Goal: Task Accomplishment & Management: Manage account settings

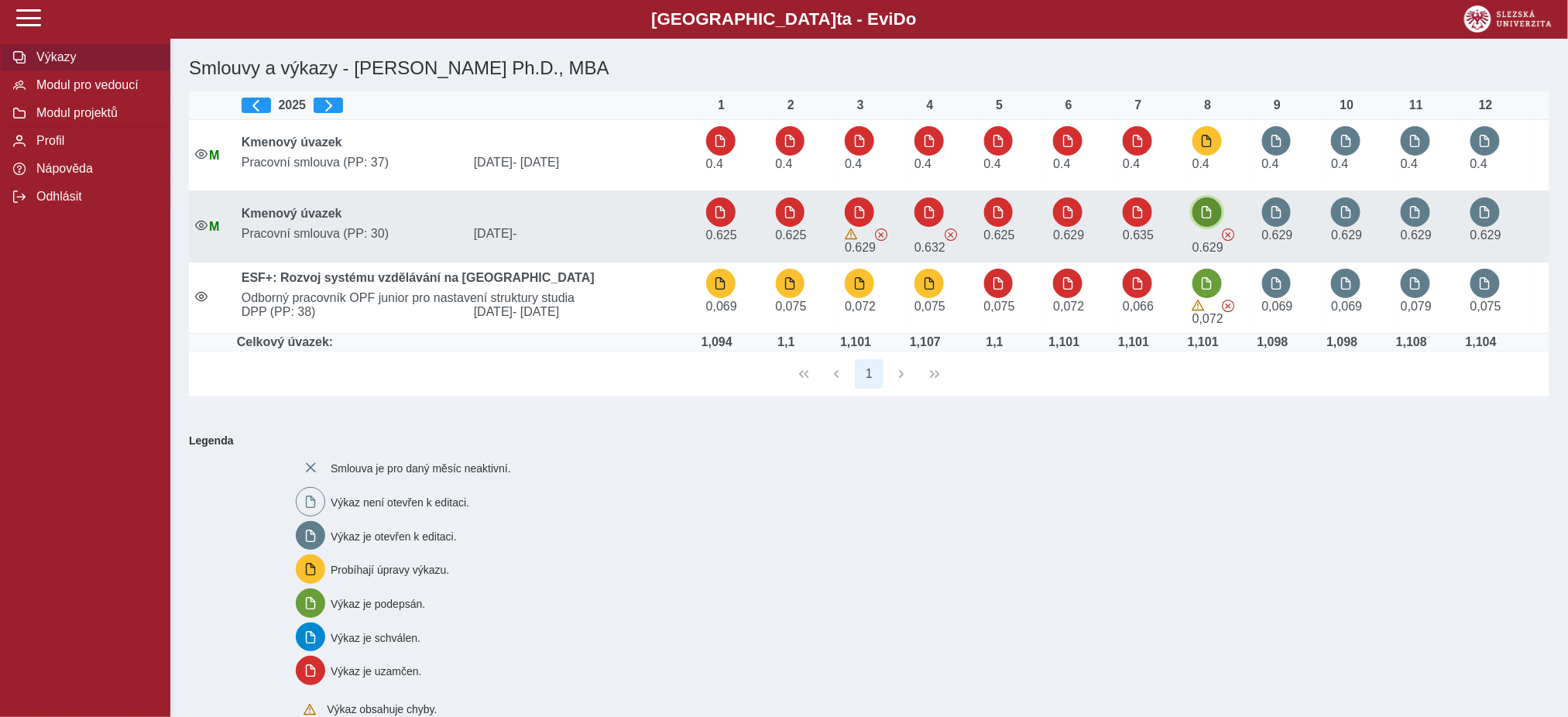
click at [1202, 207] on button "button" at bounding box center [1207, 212] width 30 height 30
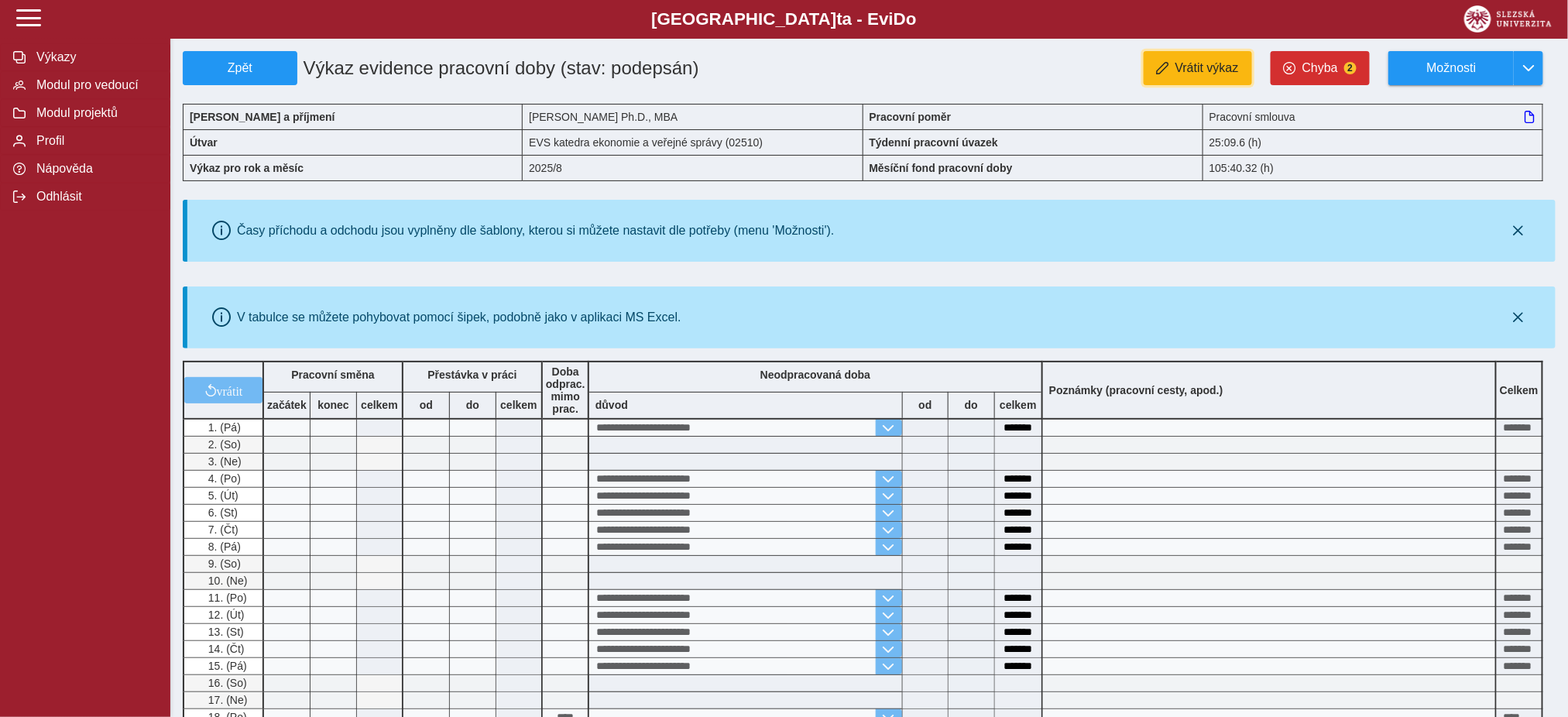
click at [1215, 65] on span "Vrátit výkaz" at bounding box center [1207, 68] width 63 height 14
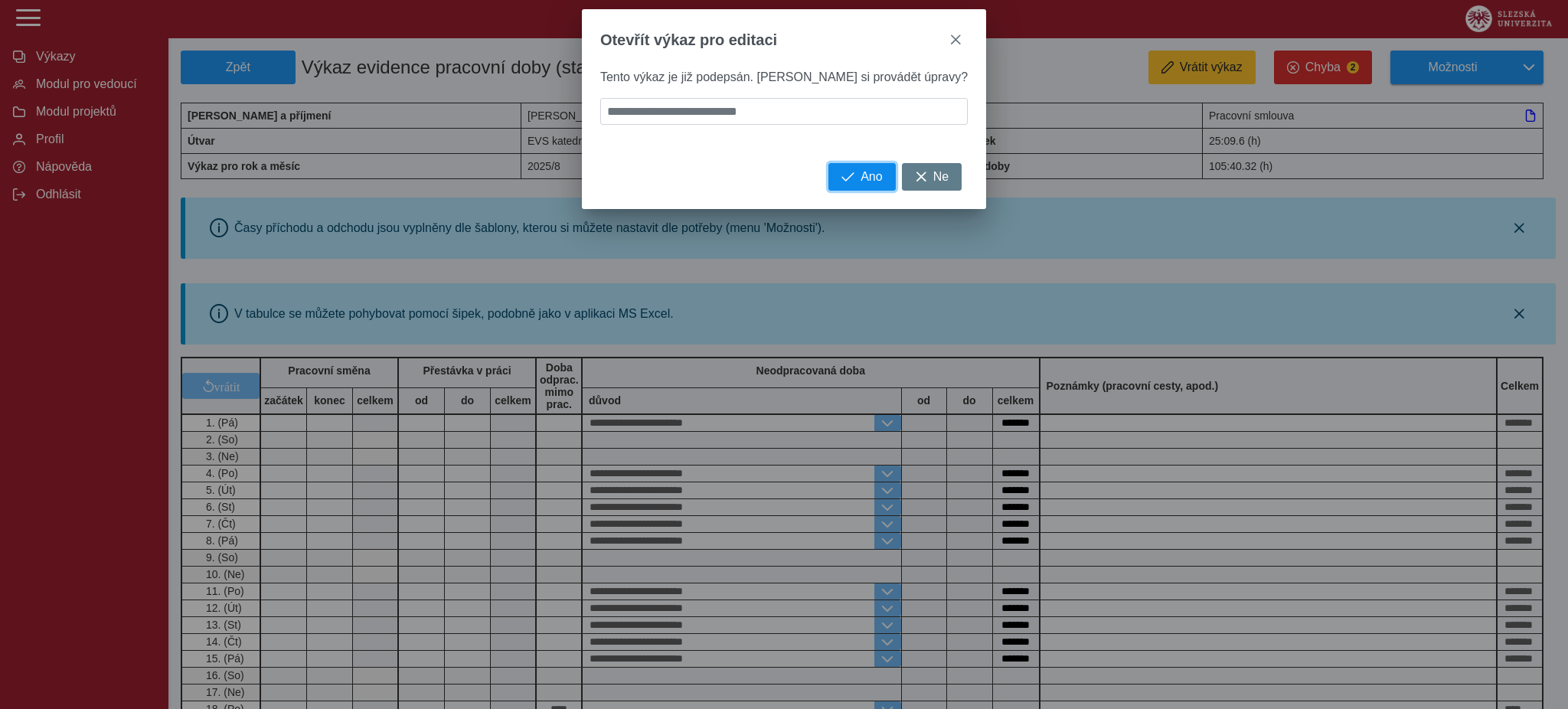
click at [861, 184] on span "Ano" at bounding box center [871, 176] width 22 height 13
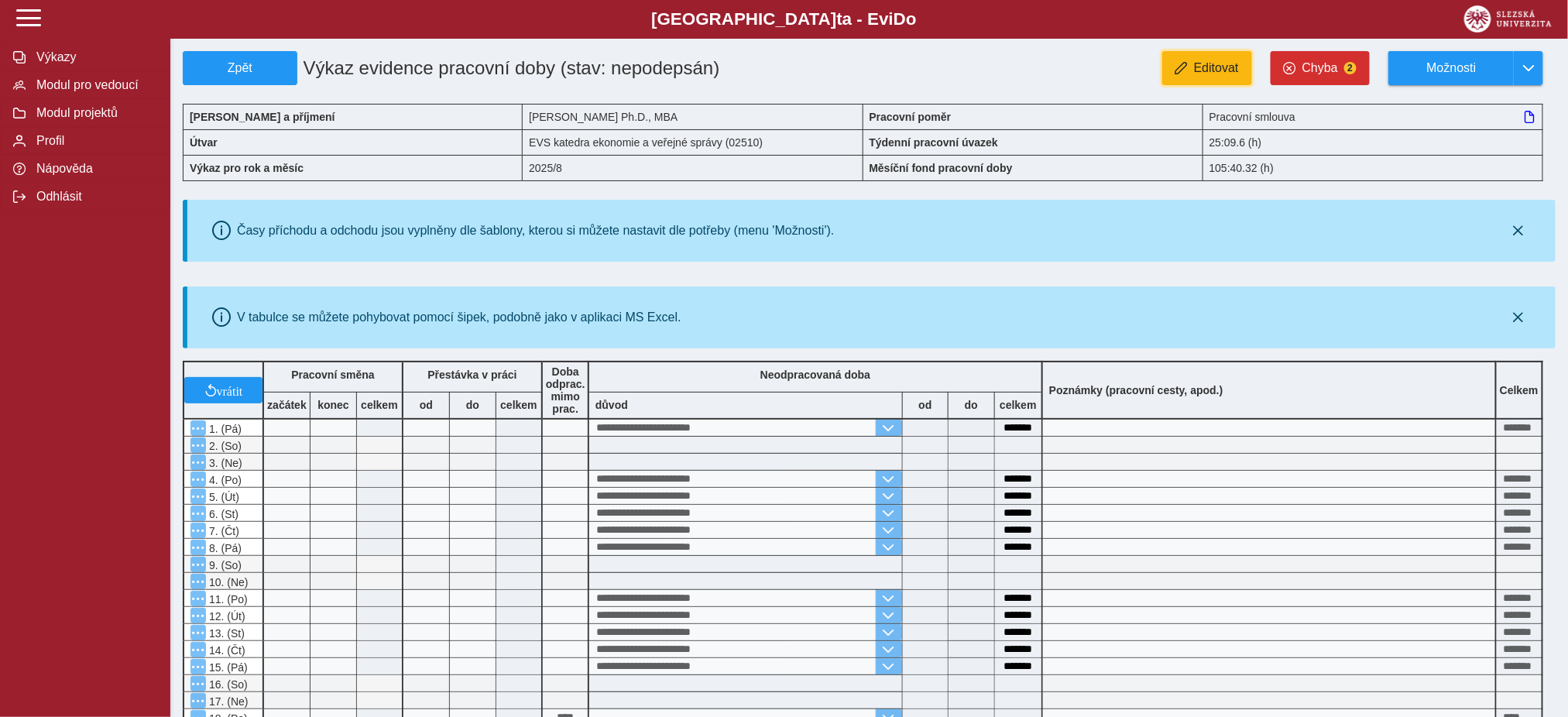
click at [1231, 63] on span "Editovat" at bounding box center [1216, 68] width 45 height 14
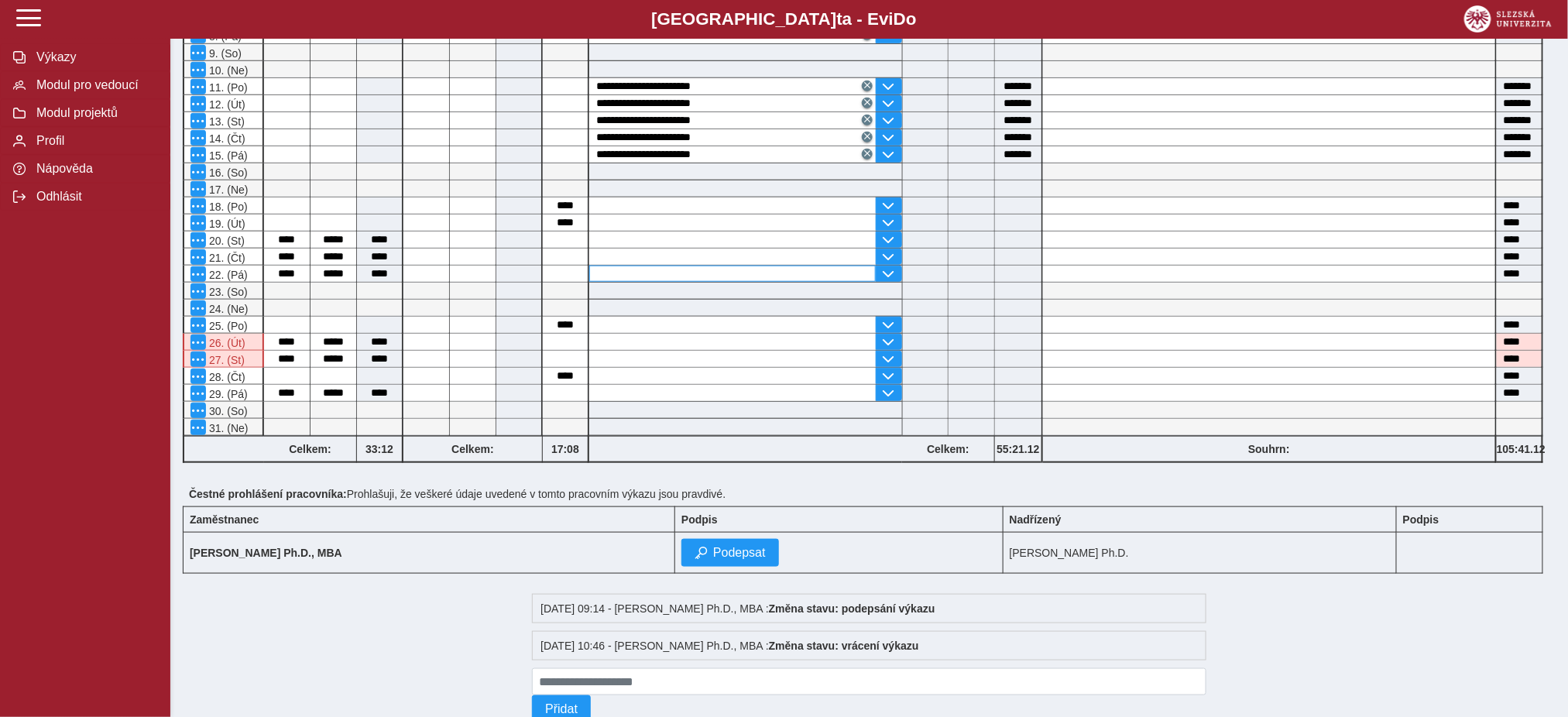
scroll to position [516, 0]
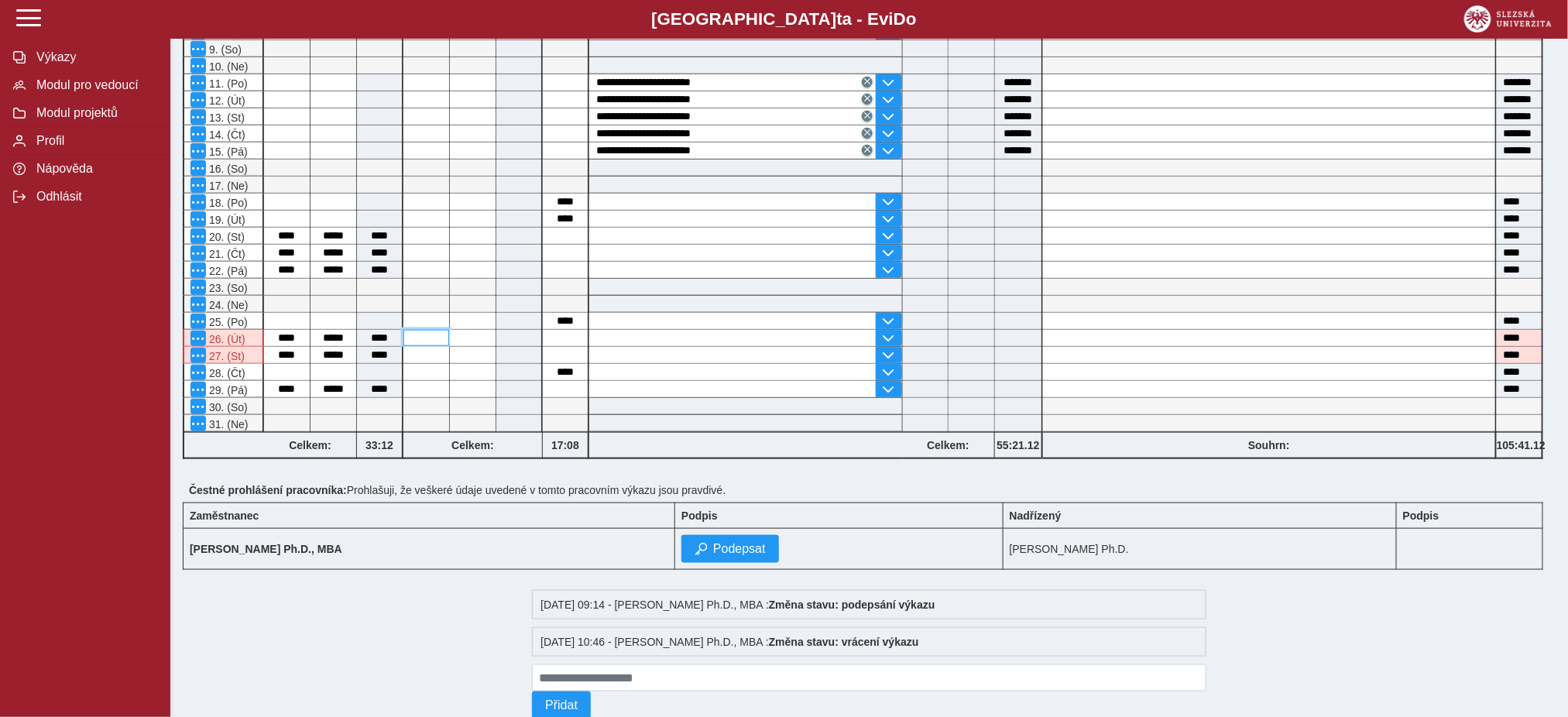
click at [428, 334] on input at bounding box center [426, 337] width 46 height 16
type input "*****"
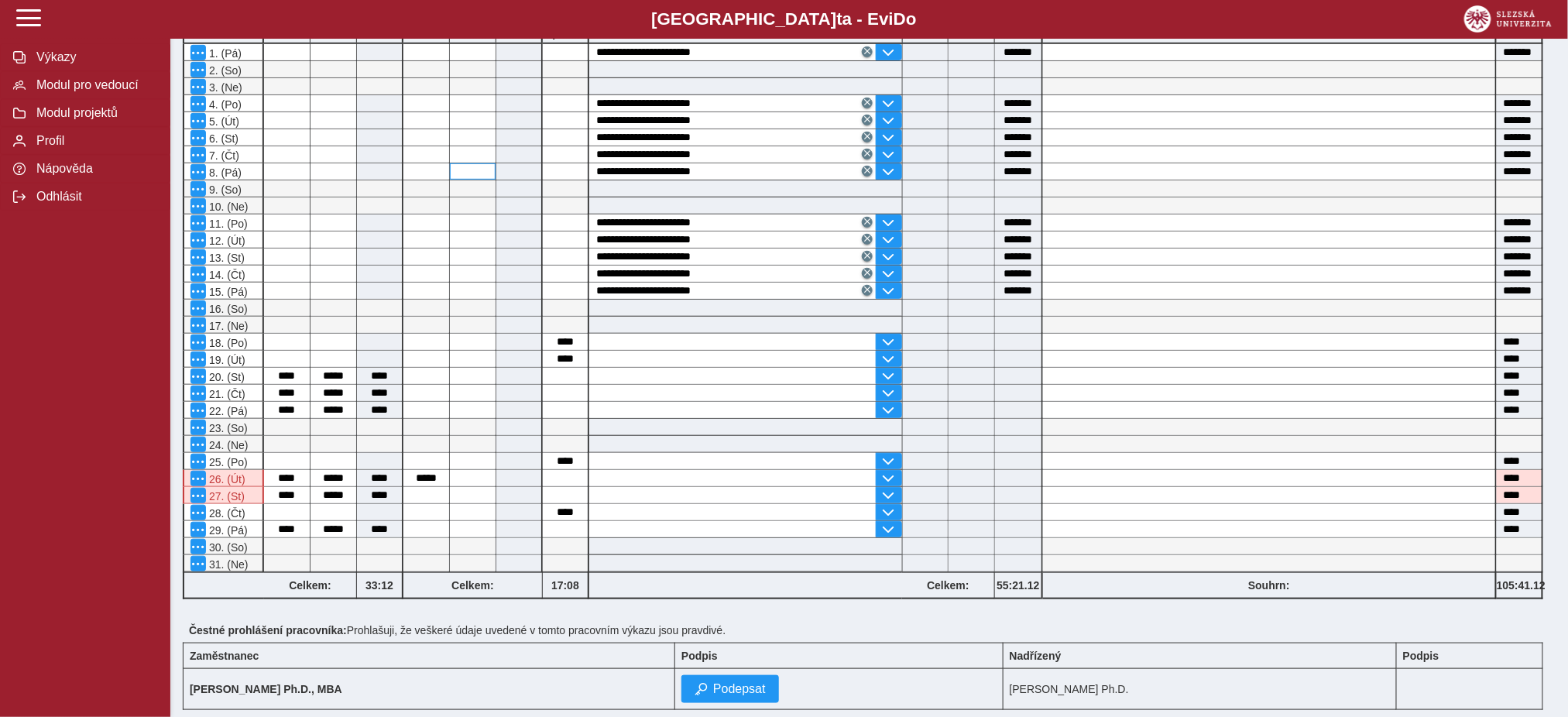
scroll to position [460, 0]
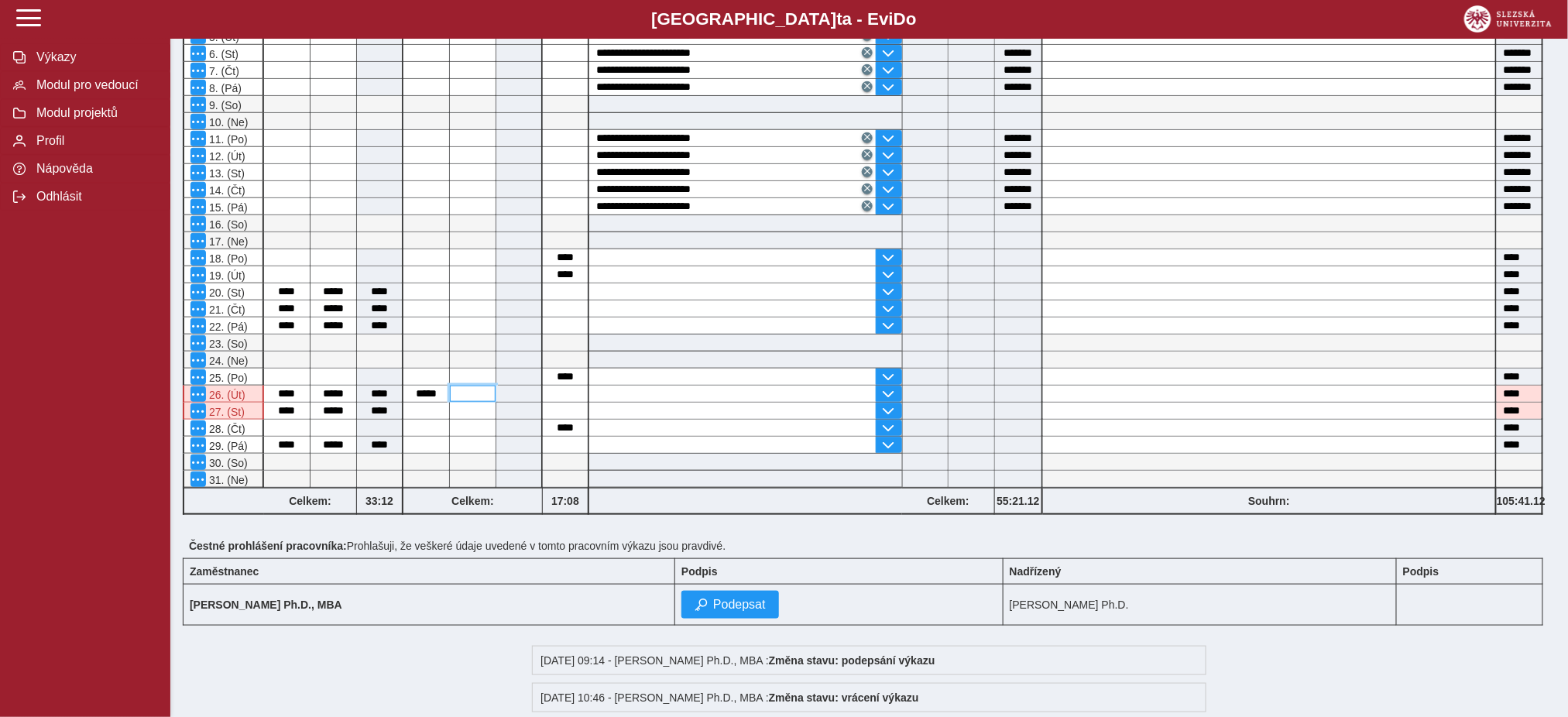
click at [467, 400] on input at bounding box center [473, 393] width 46 height 16
type input "*****"
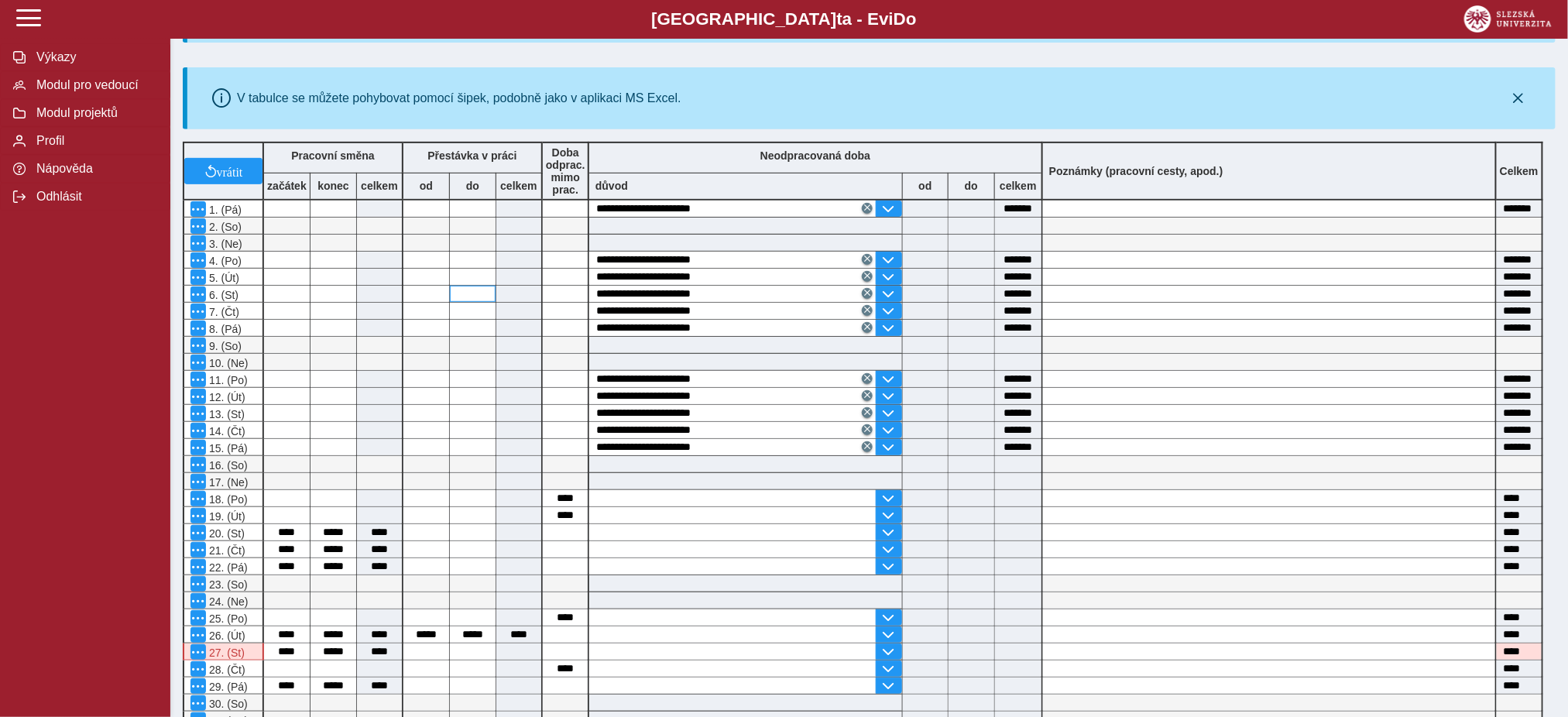
scroll to position [413, 0]
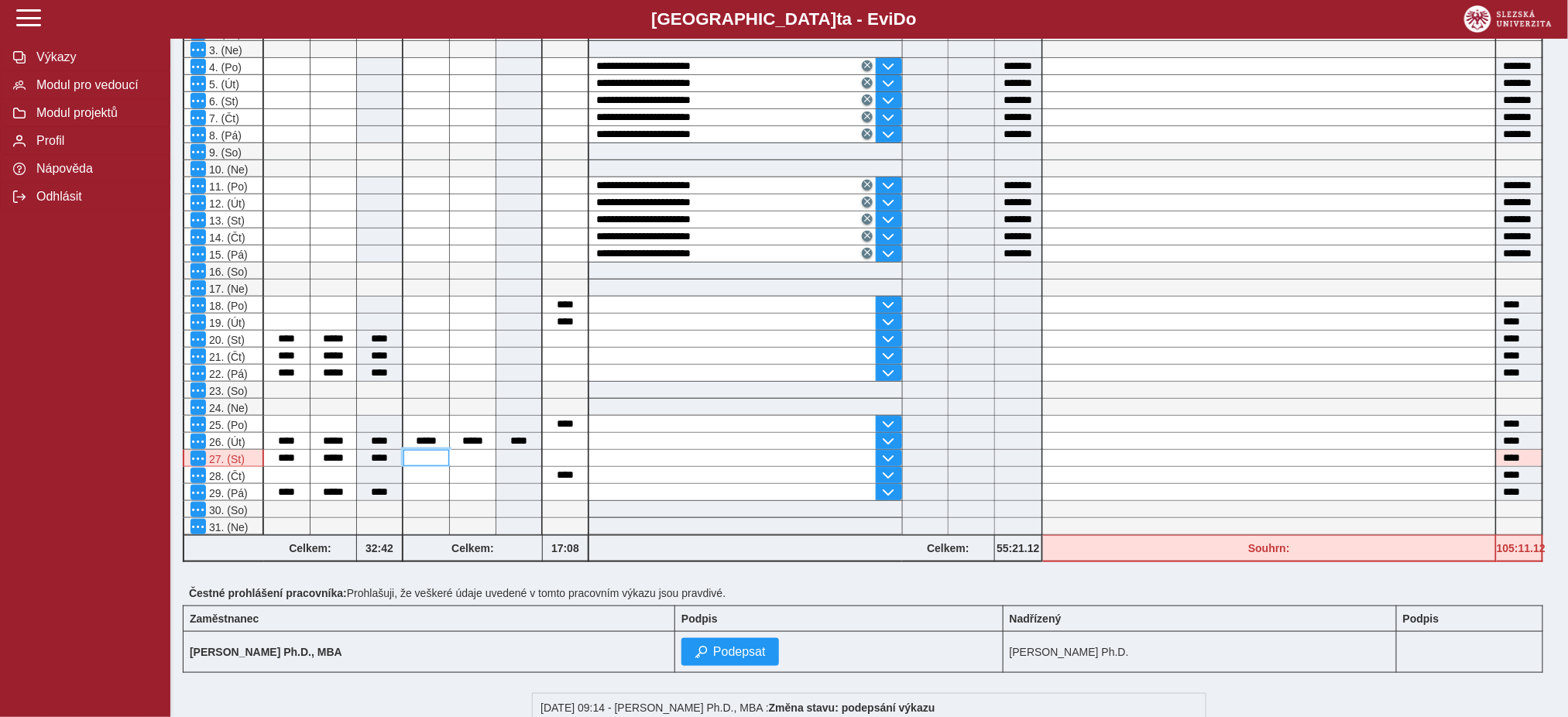
click at [434, 458] on input at bounding box center [426, 457] width 46 height 16
type input "*****"
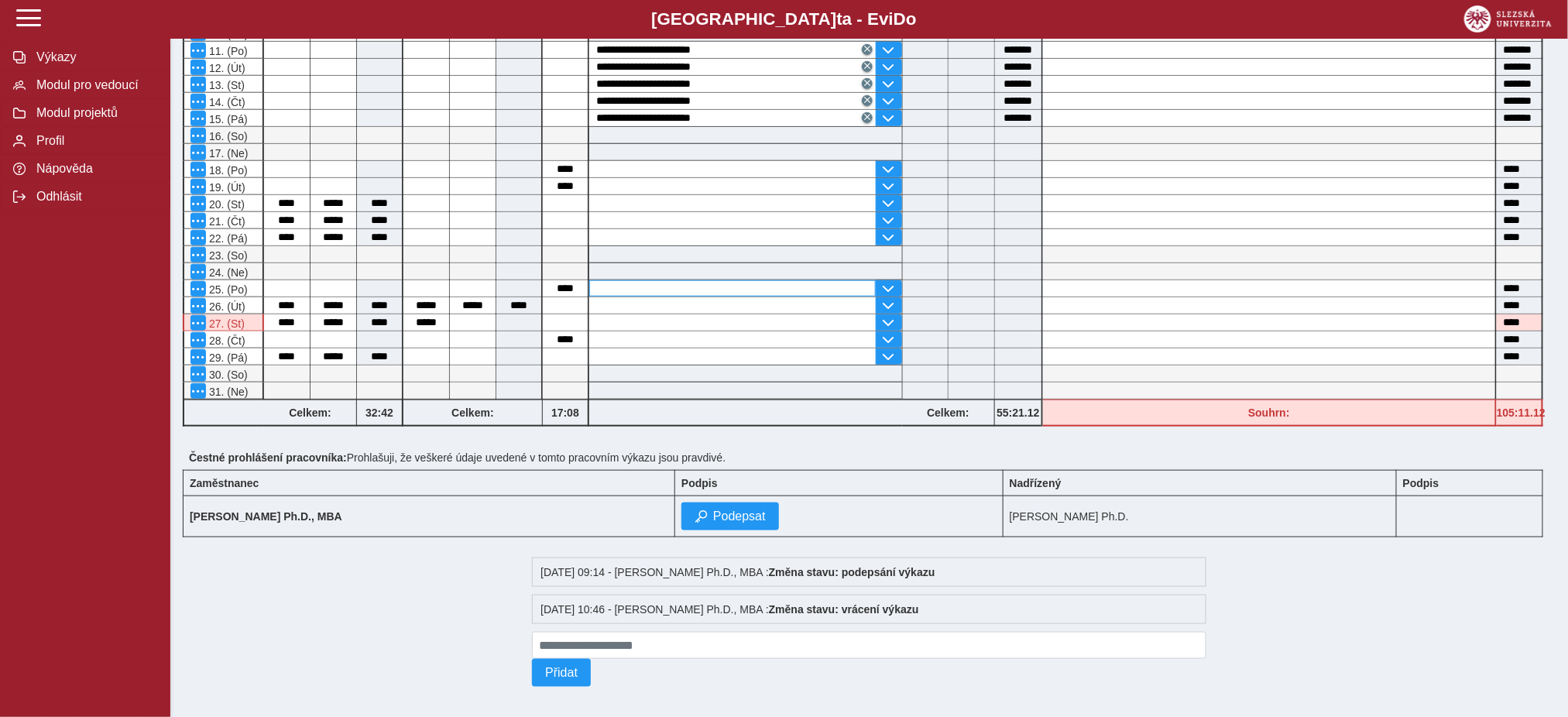
scroll to position [563, 0]
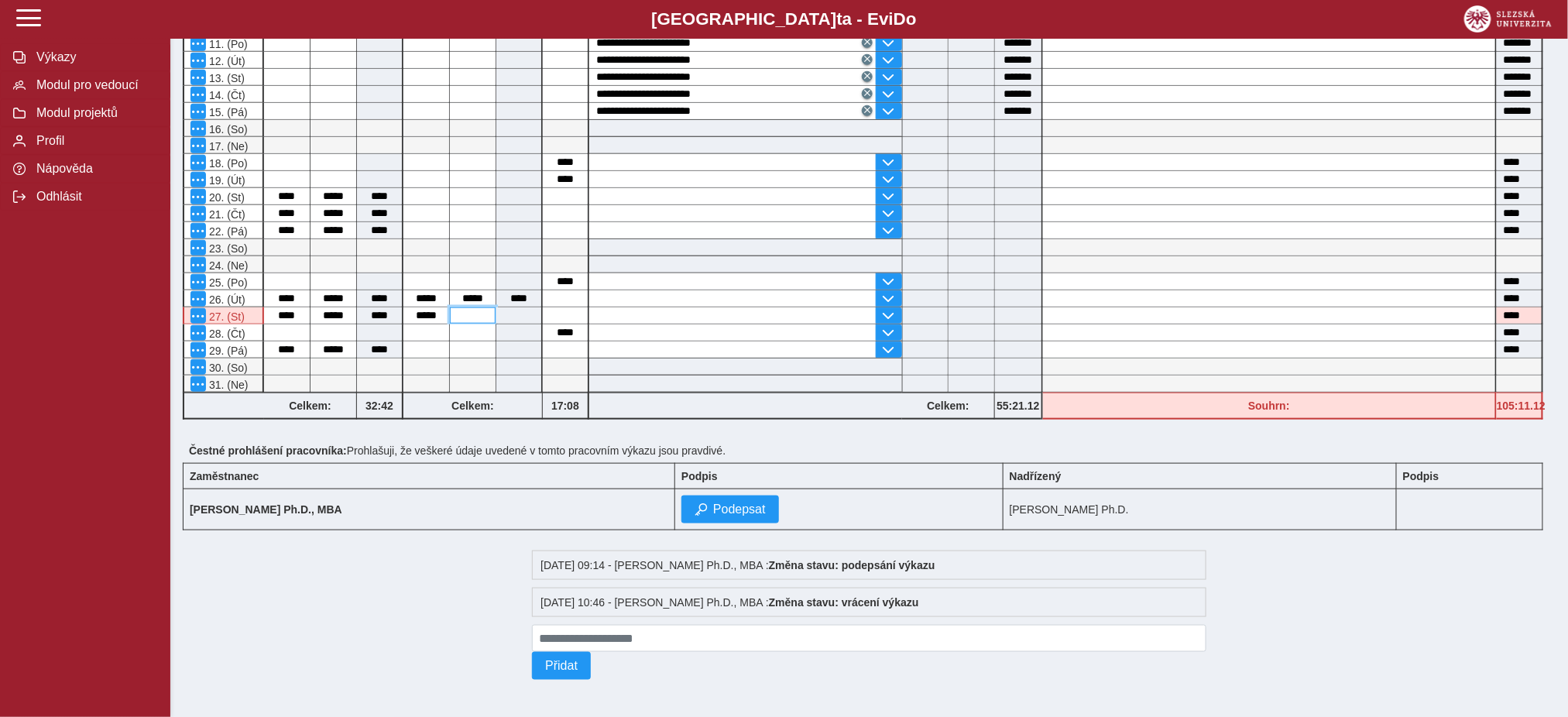
click at [485, 308] on input at bounding box center [473, 315] width 46 height 16
type input "*****"
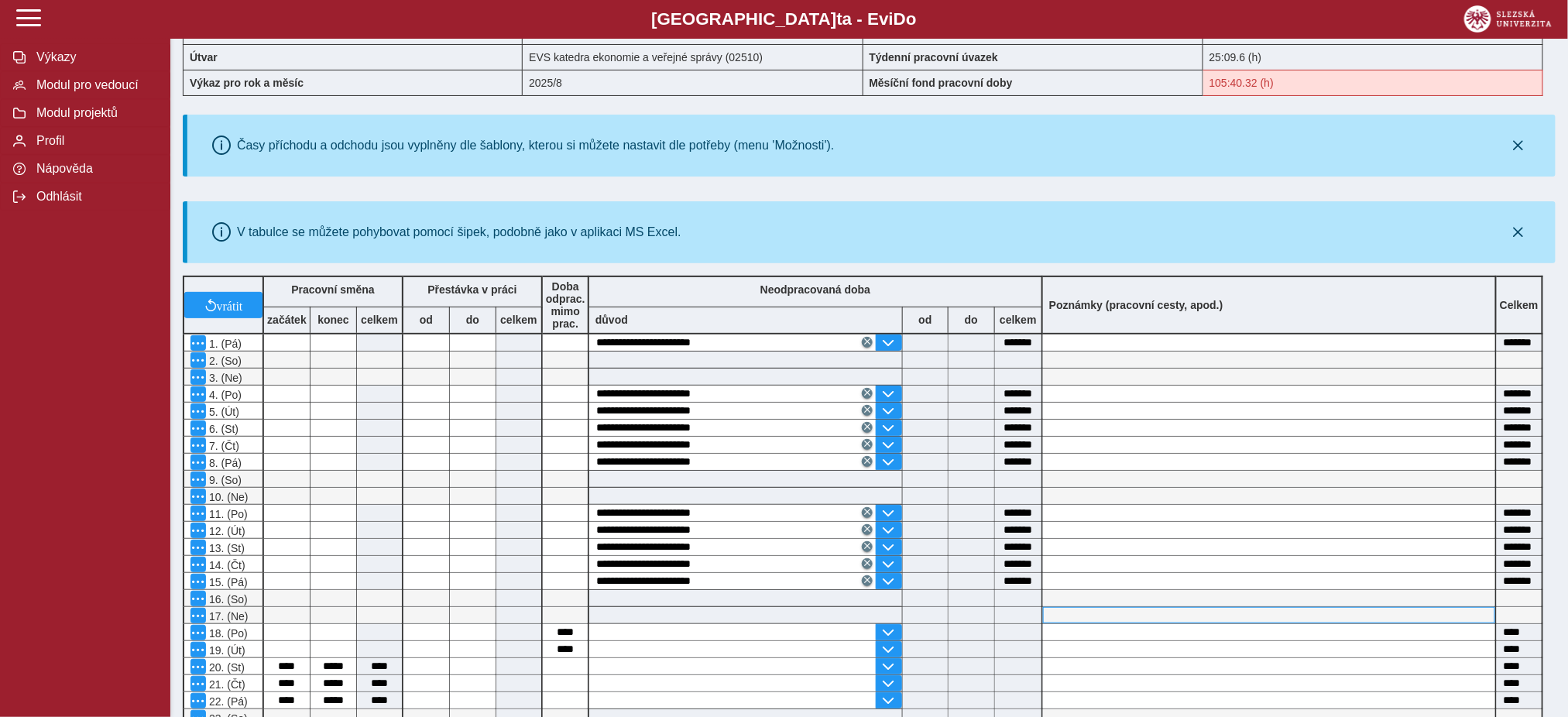
scroll to position [0, 0]
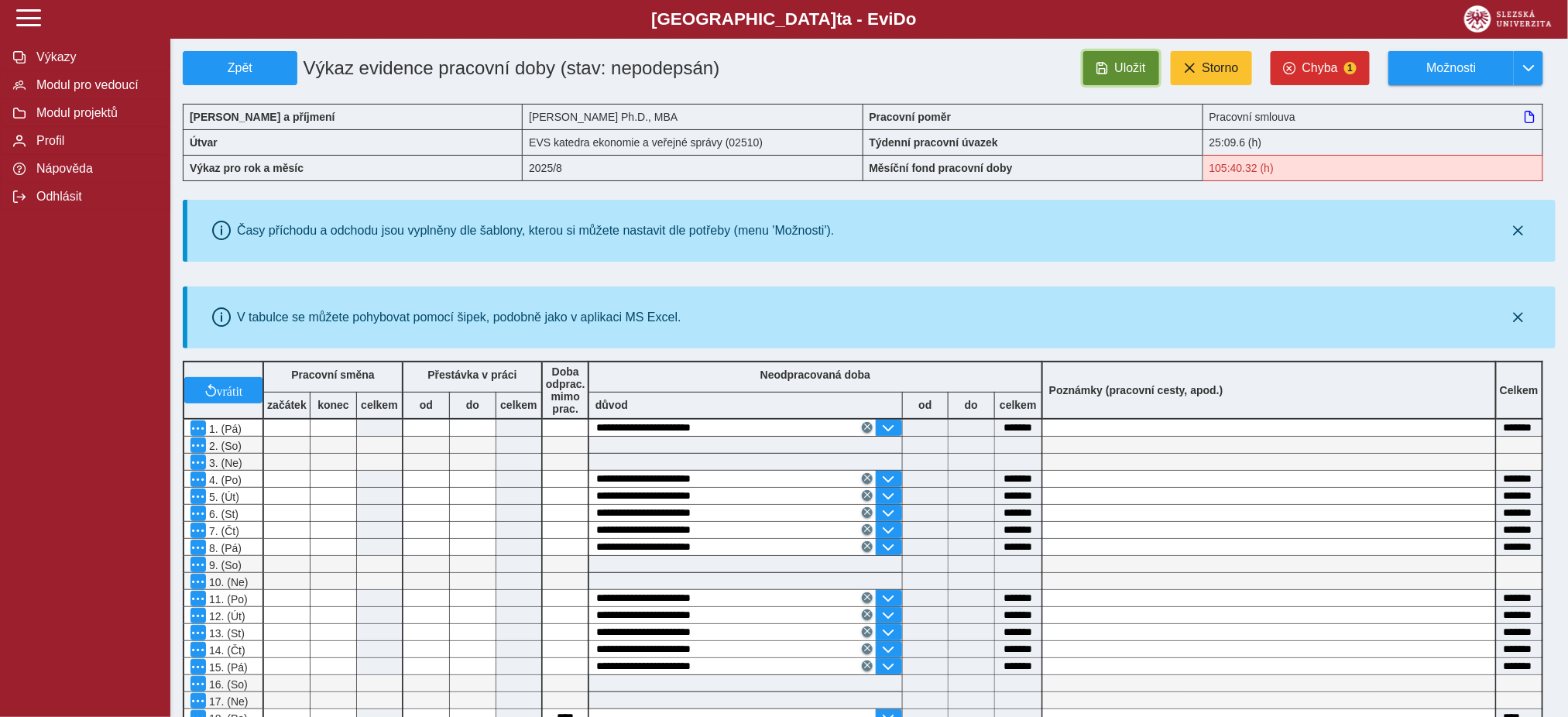
click at [1127, 74] on span "Uložit" at bounding box center [1131, 68] width 31 height 14
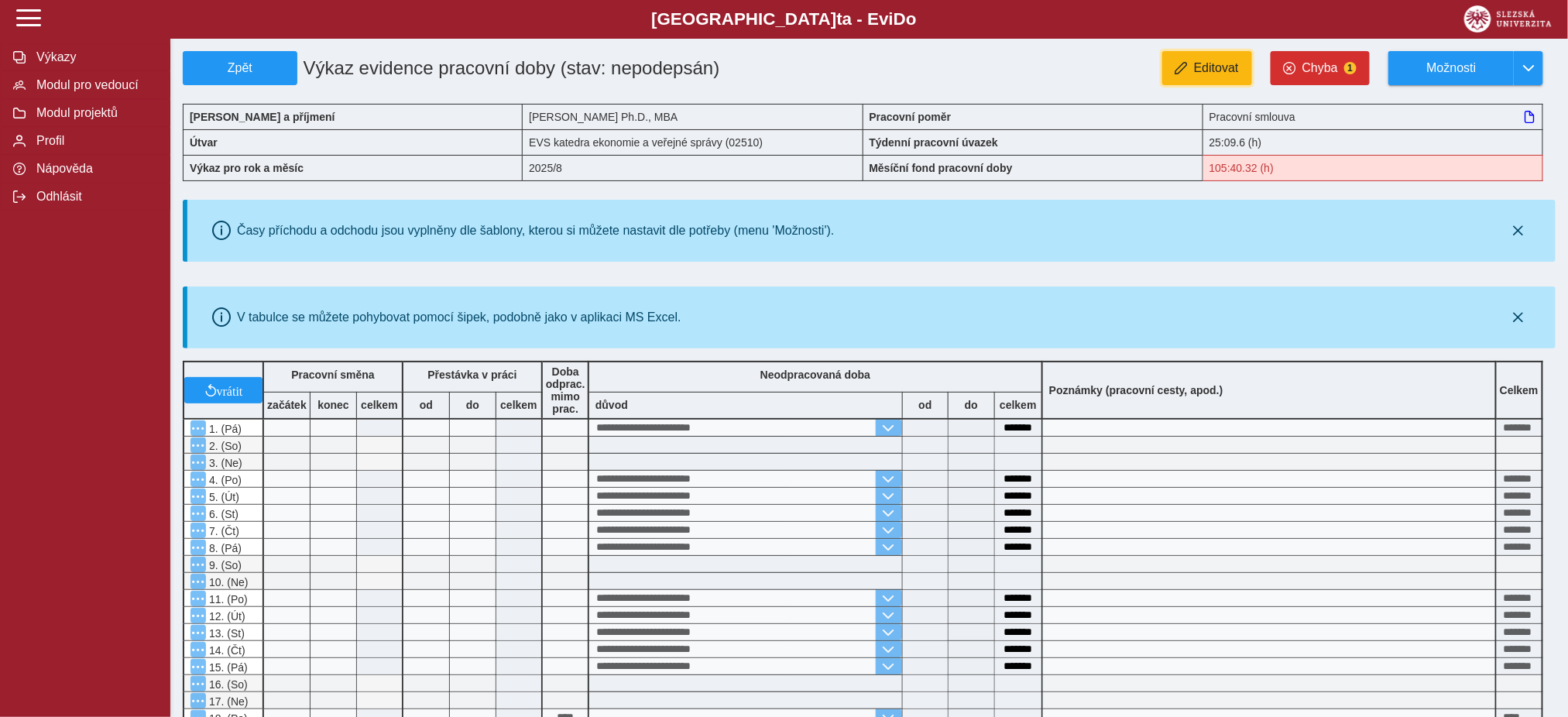
drag, startPoint x: 1225, startPoint y: 72, endPoint x: 1223, endPoint y: 63, distance: 9.2
click at [1225, 71] on span "Editovat" at bounding box center [1216, 68] width 45 height 14
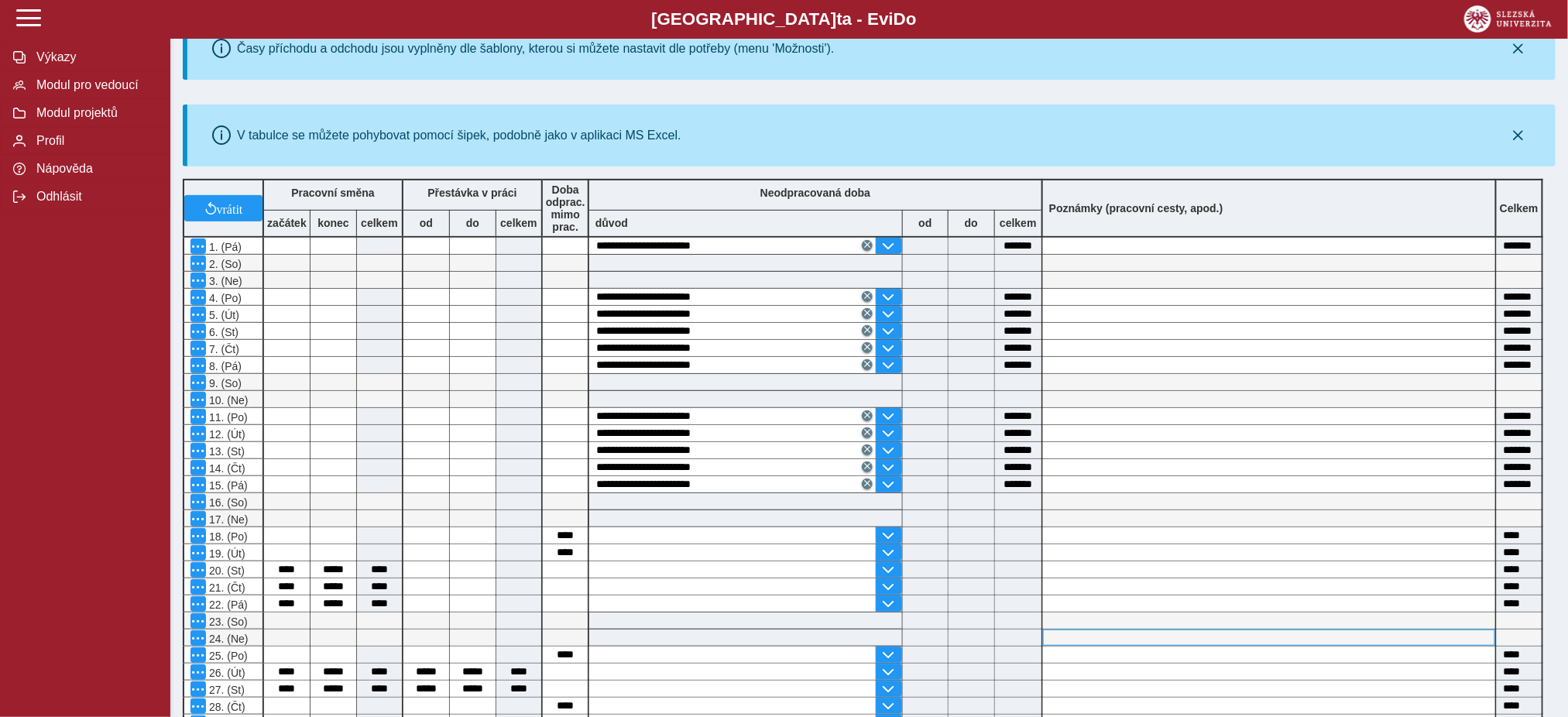
scroll to position [516, 0]
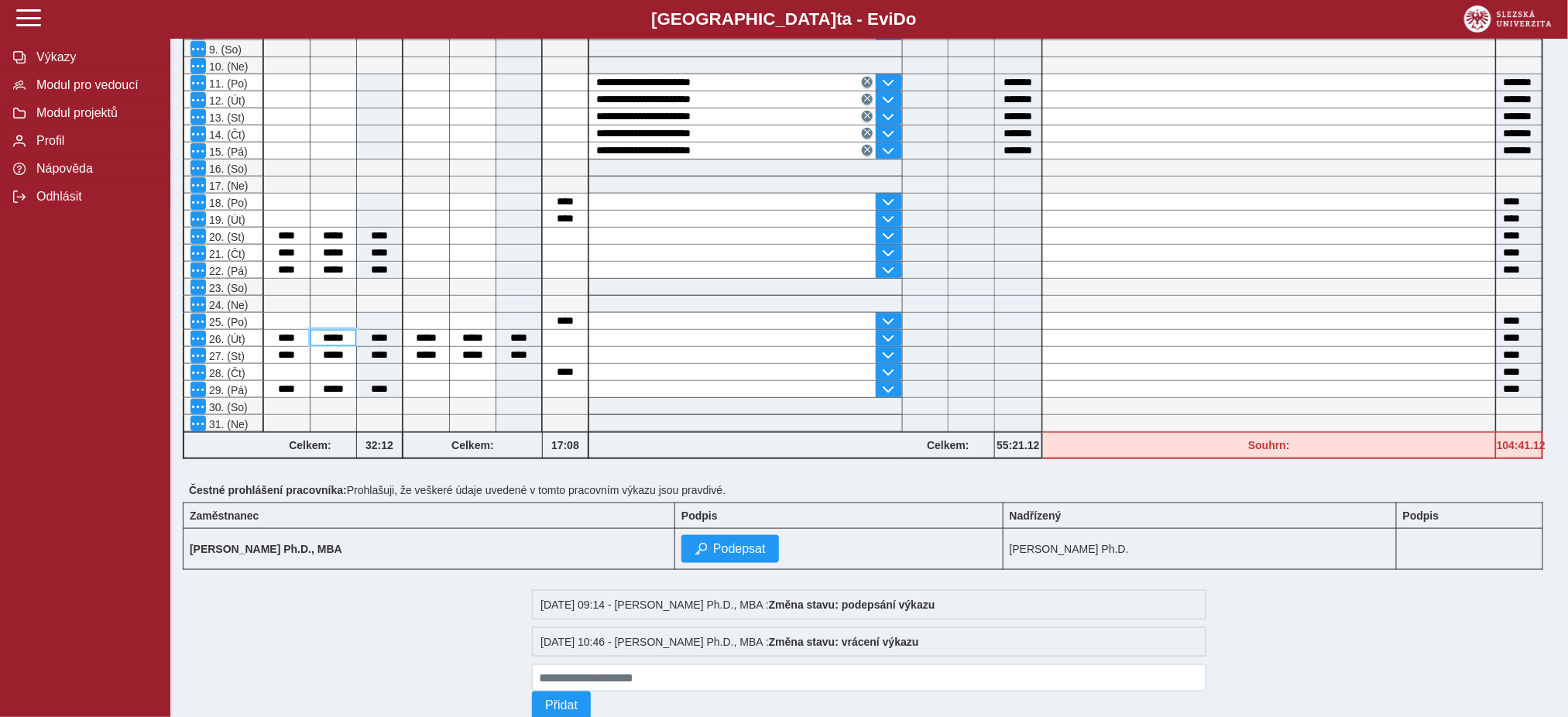
click at [340, 334] on input "*****" at bounding box center [333, 337] width 46 height 16
type input "*****"
click at [339, 358] on input "*****" at bounding box center [333, 354] width 46 height 16
type input "*****"
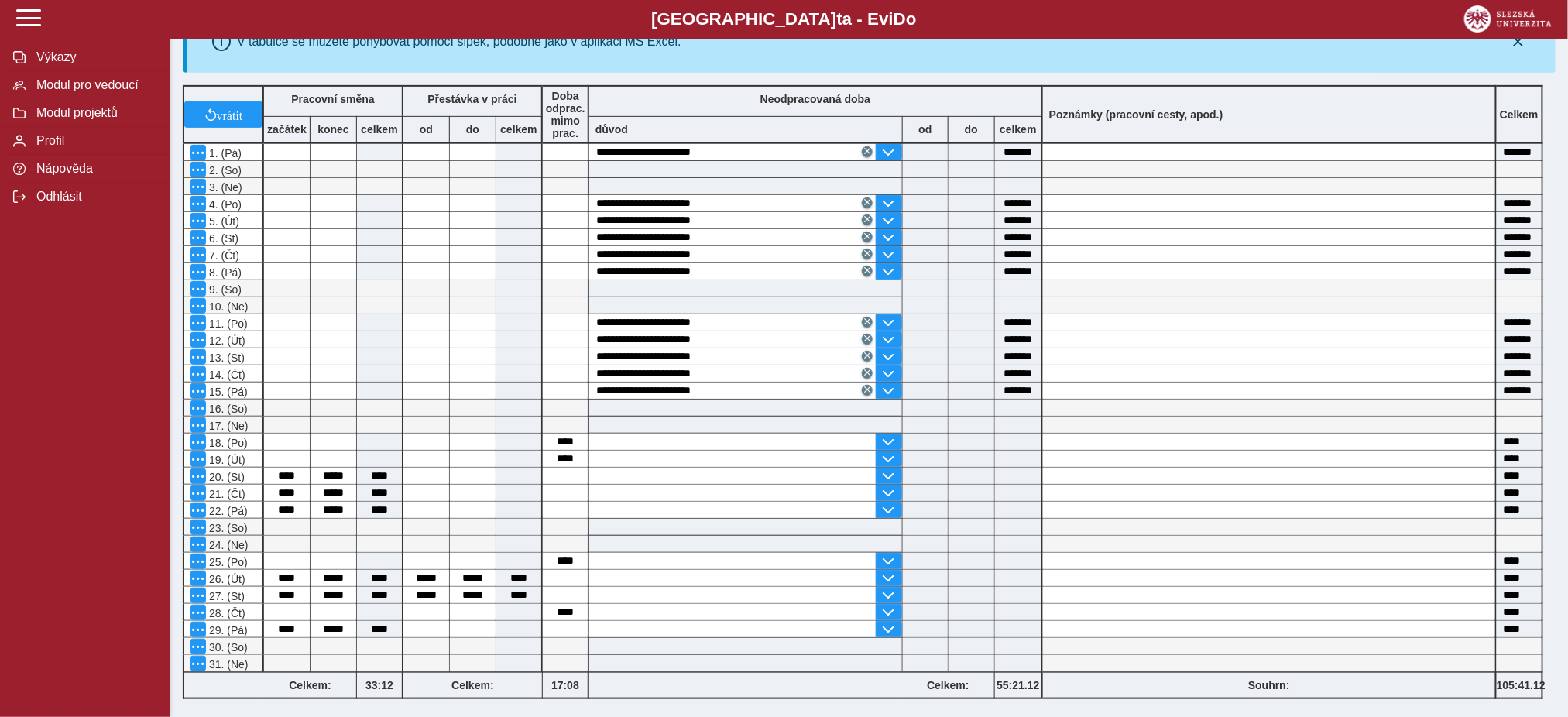
scroll to position [0, 0]
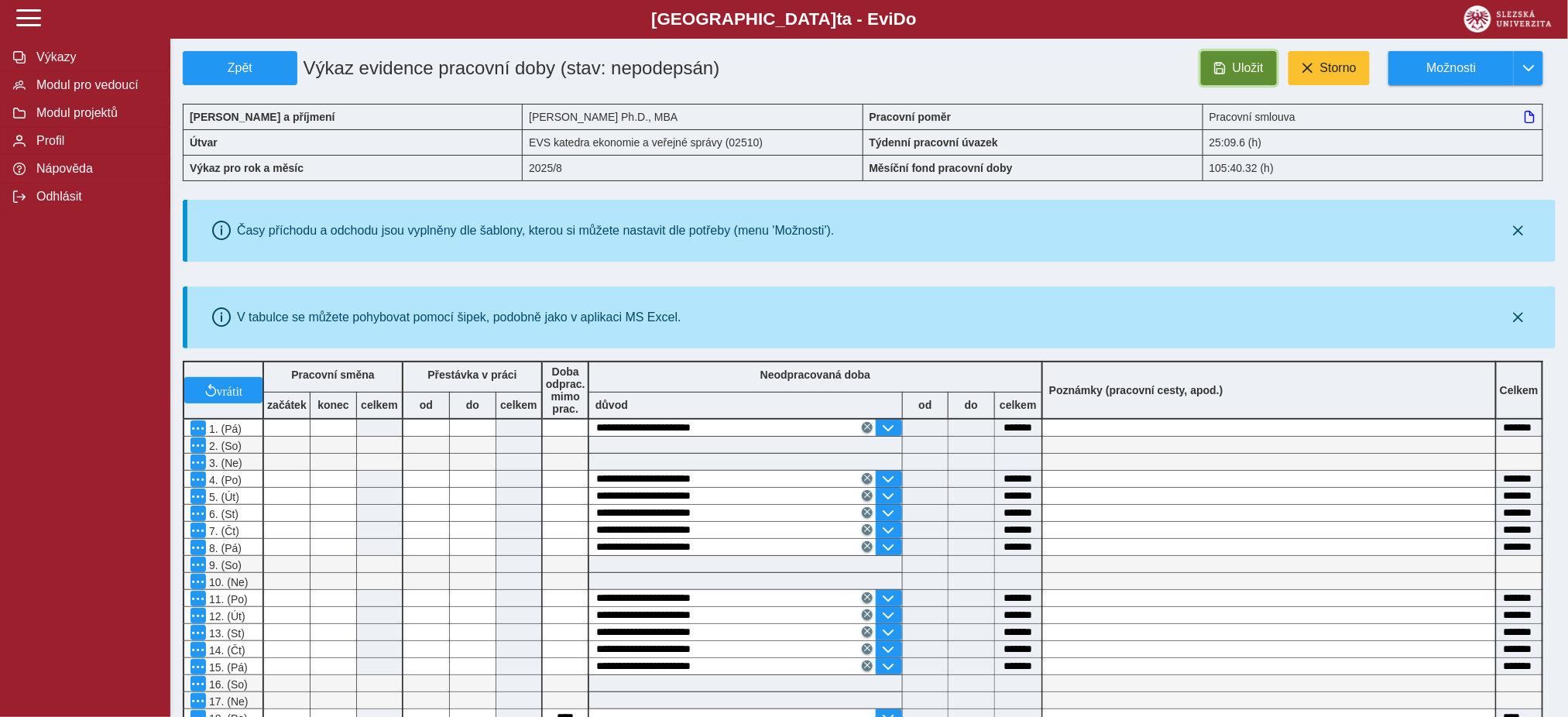
click at [1231, 67] on button "Uložit" at bounding box center [1239, 68] width 76 height 34
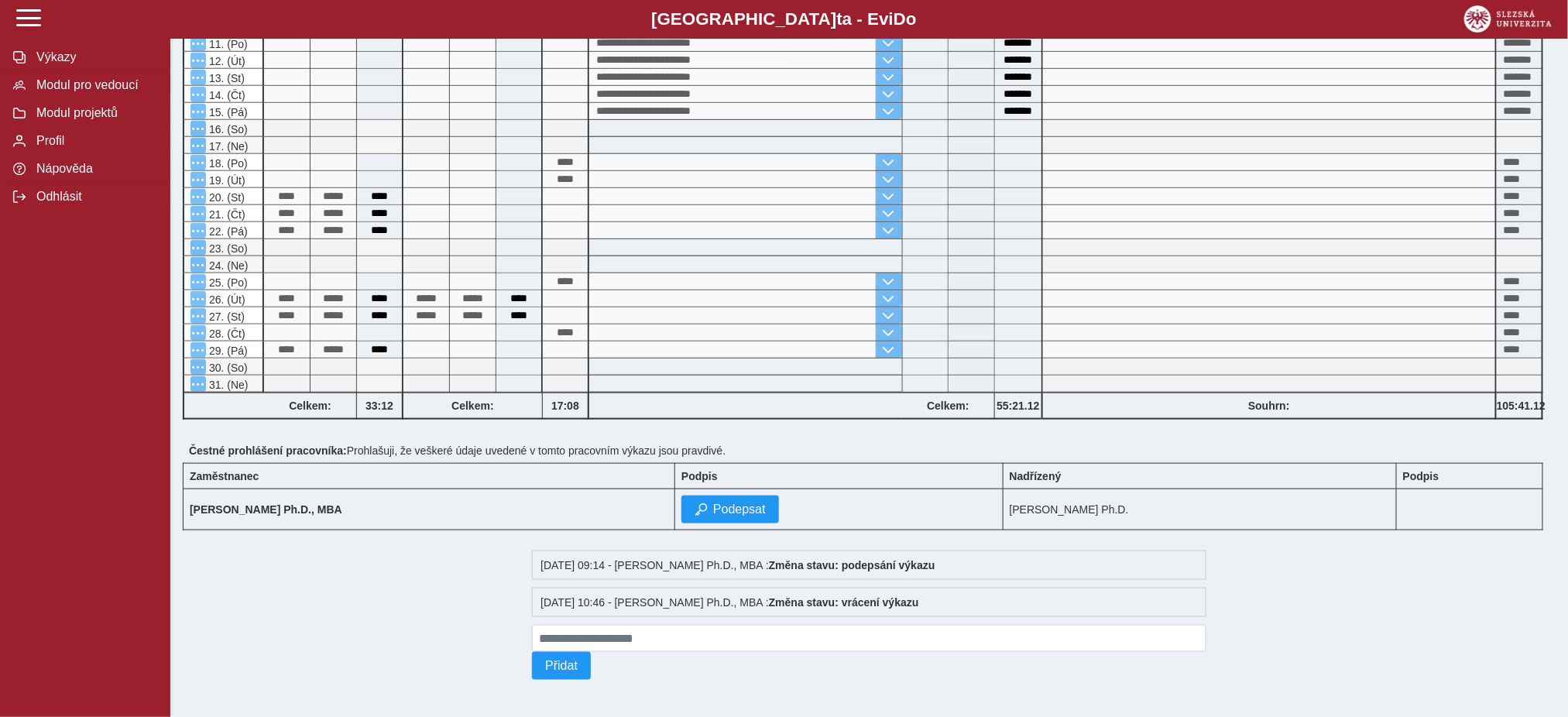
scroll to position [563, 0]
click at [719, 502] on span "Podepsat" at bounding box center [739, 509] width 52 height 14
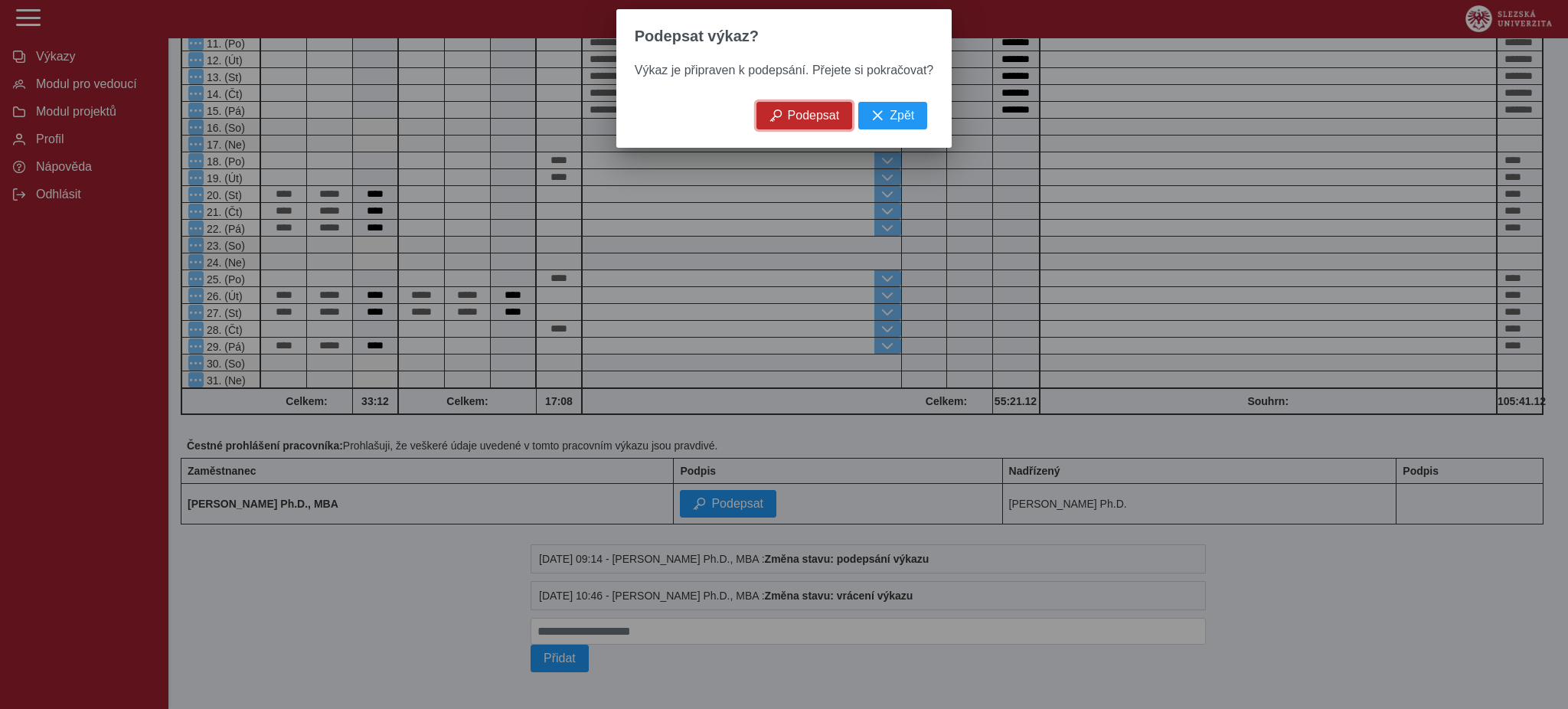
click at [823, 120] on span "Podepsat" at bounding box center [814, 115] width 52 height 13
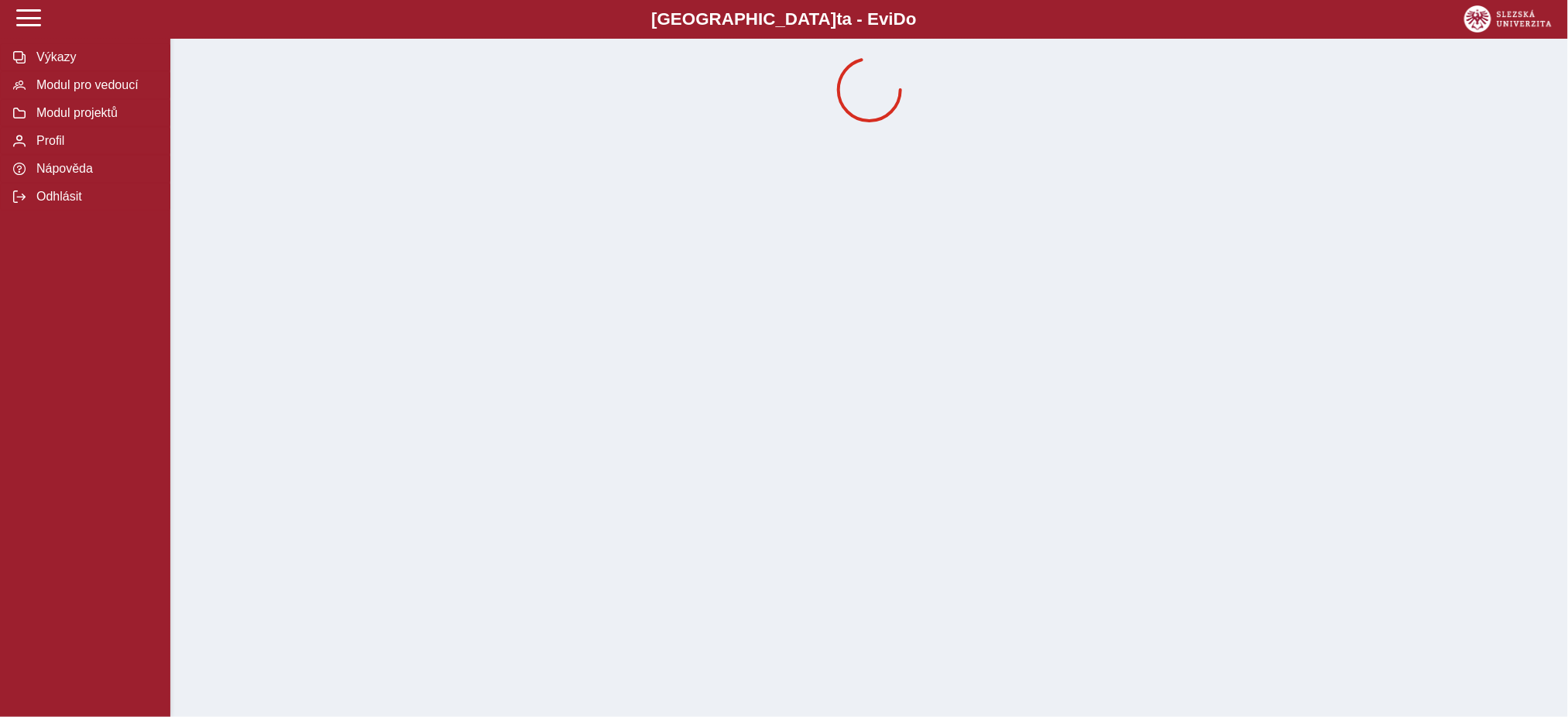
scroll to position [0, 0]
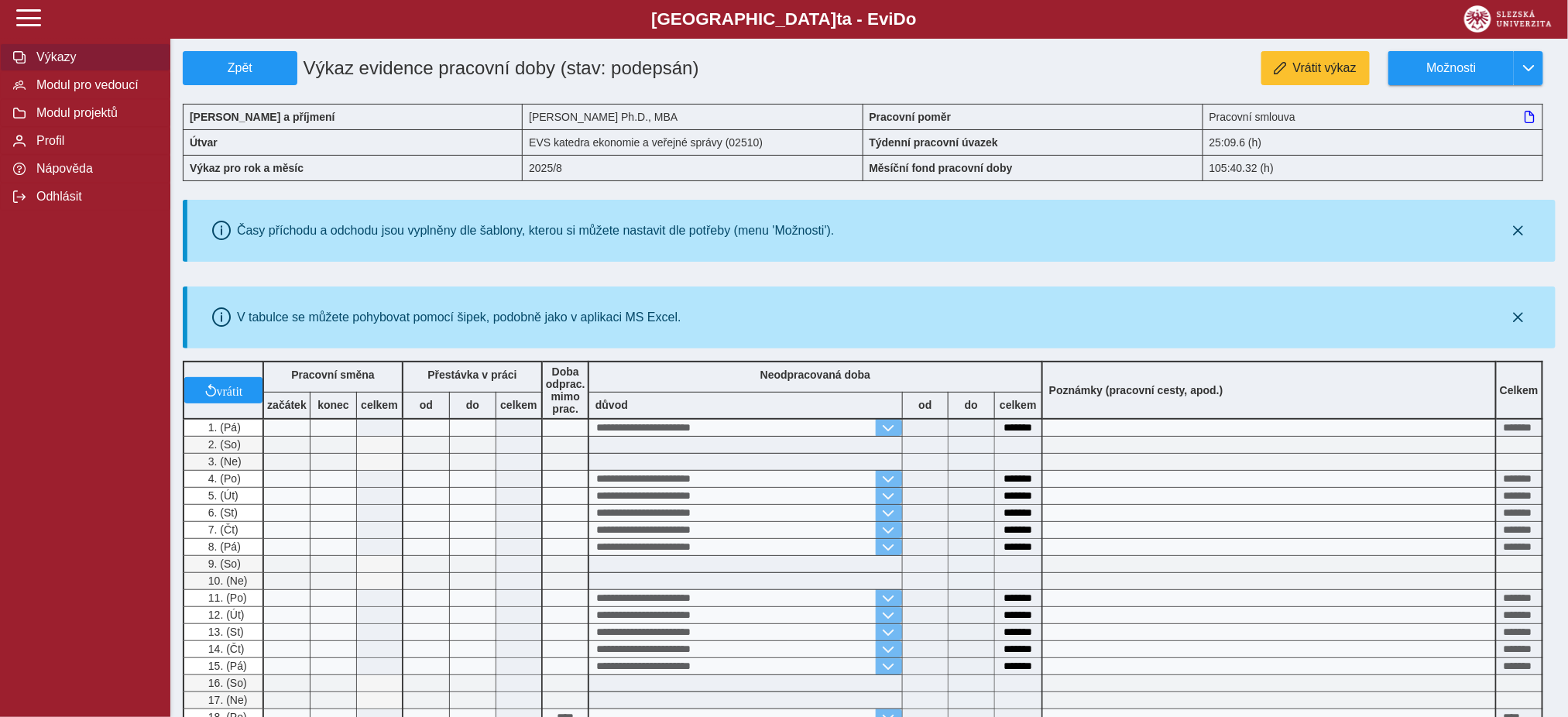
click at [44, 49] on button "Výkazy" at bounding box center [85, 57] width 170 height 28
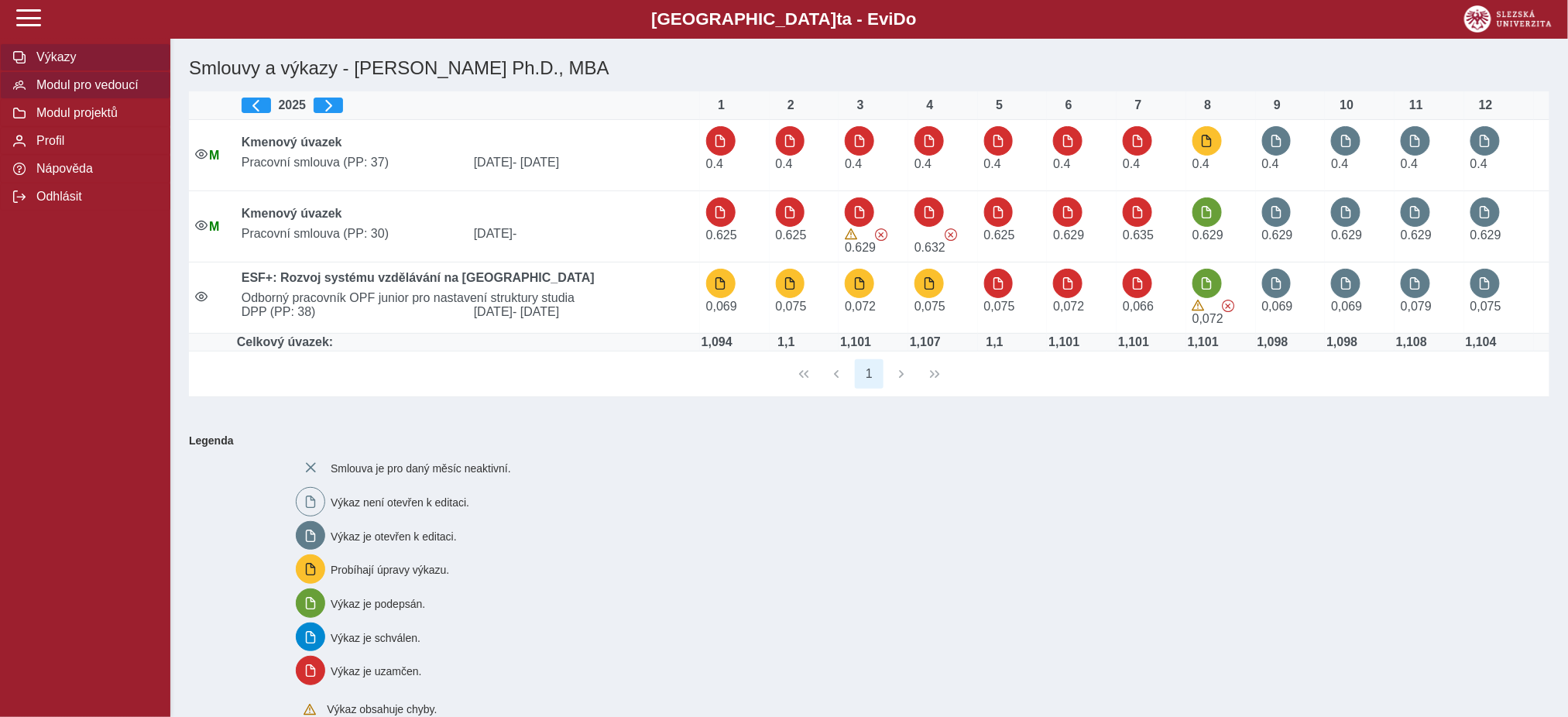
click at [124, 87] on span "Modul pro vedoucí" at bounding box center [95, 85] width 125 height 14
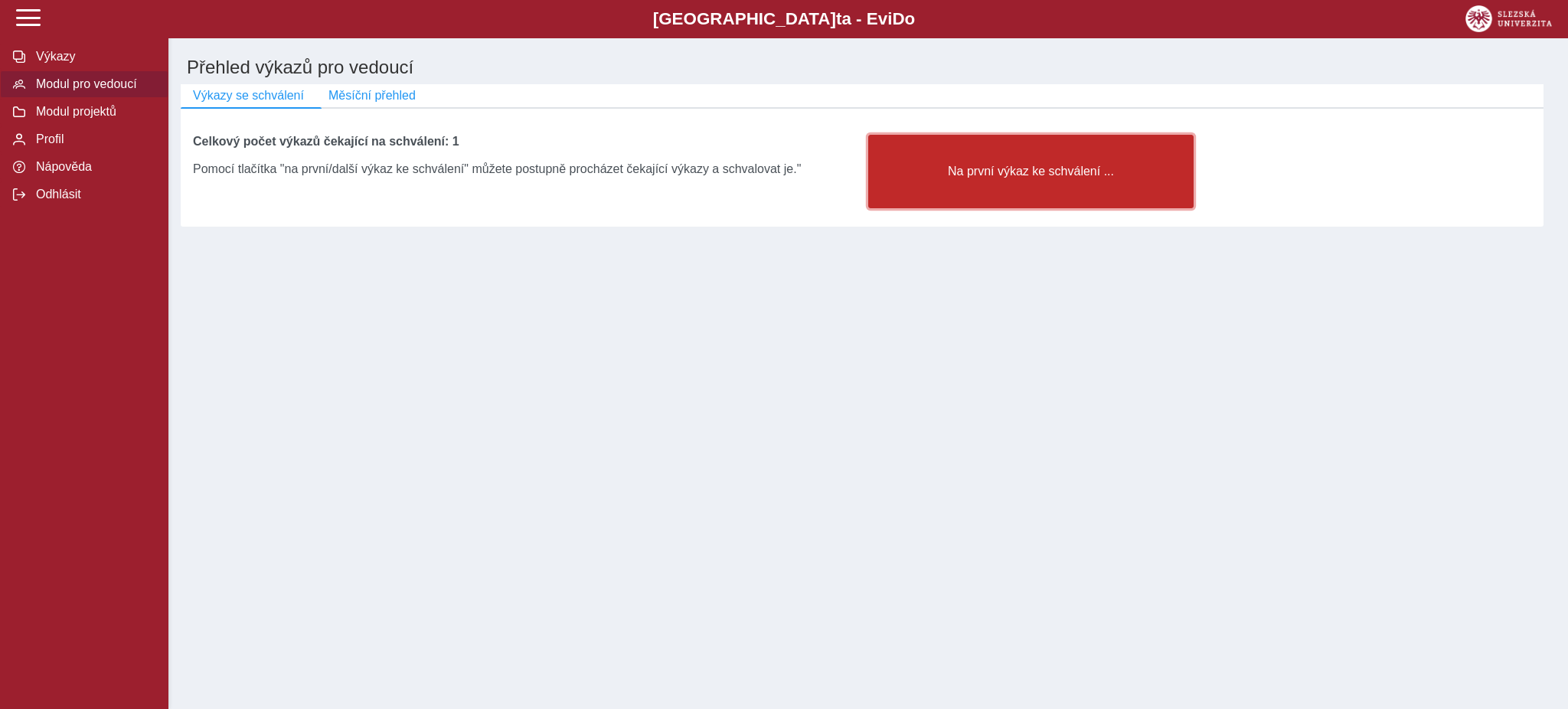
click at [1020, 193] on button "Na první výkaz ke schválení ..." at bounding box center [1030, 171] width 325 height 74
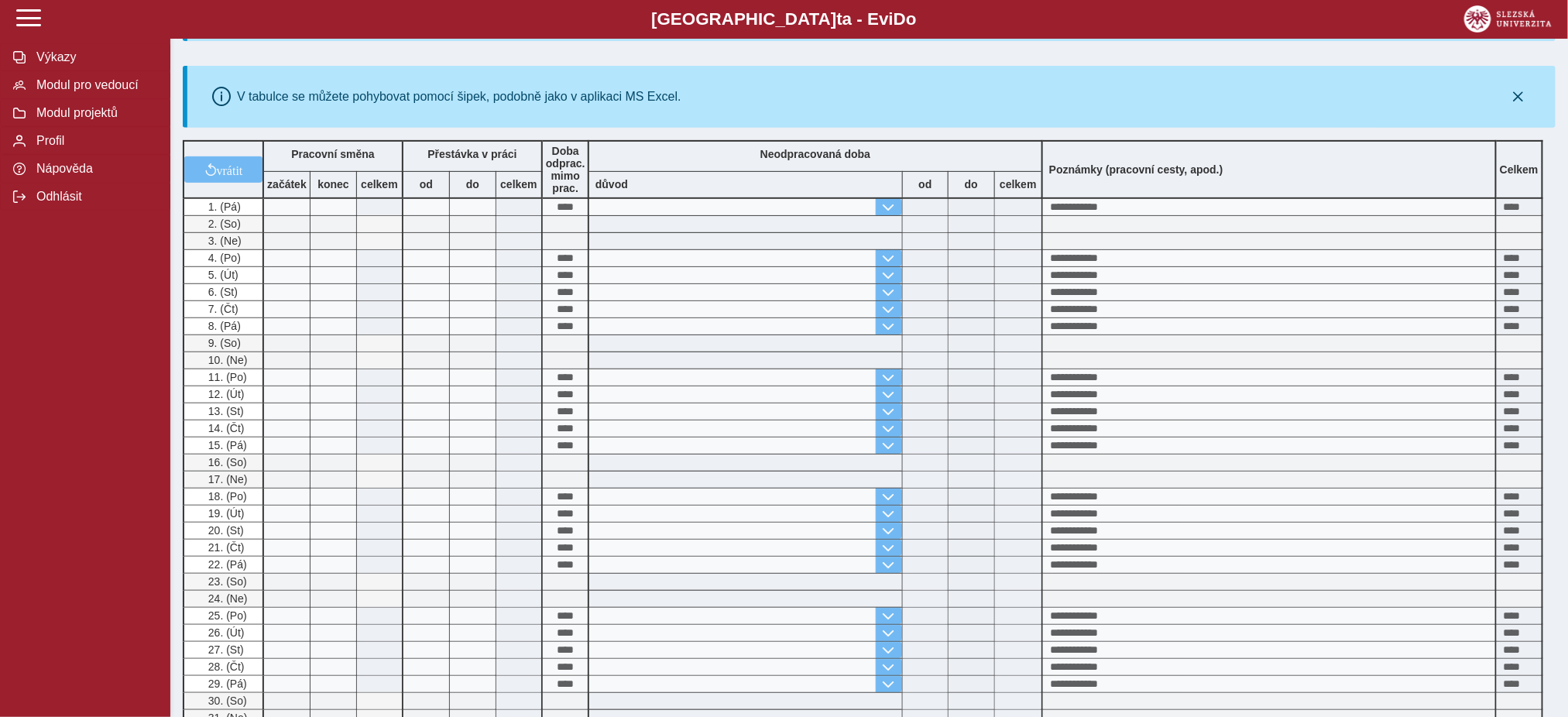
scroll to position [516, 0]
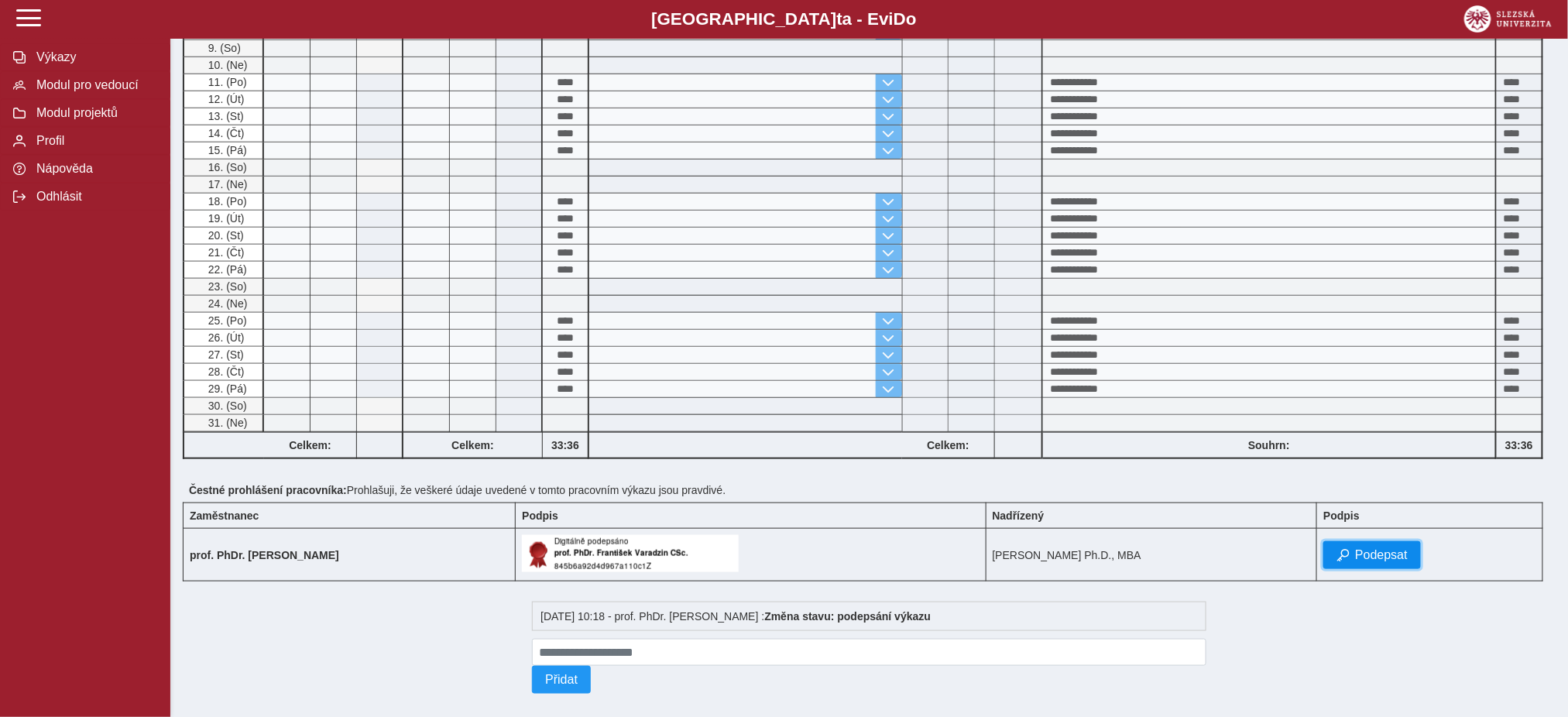
click at [1401, 565] on button "Podepsat" at bounding box center [1372, 555] width 97 height 28
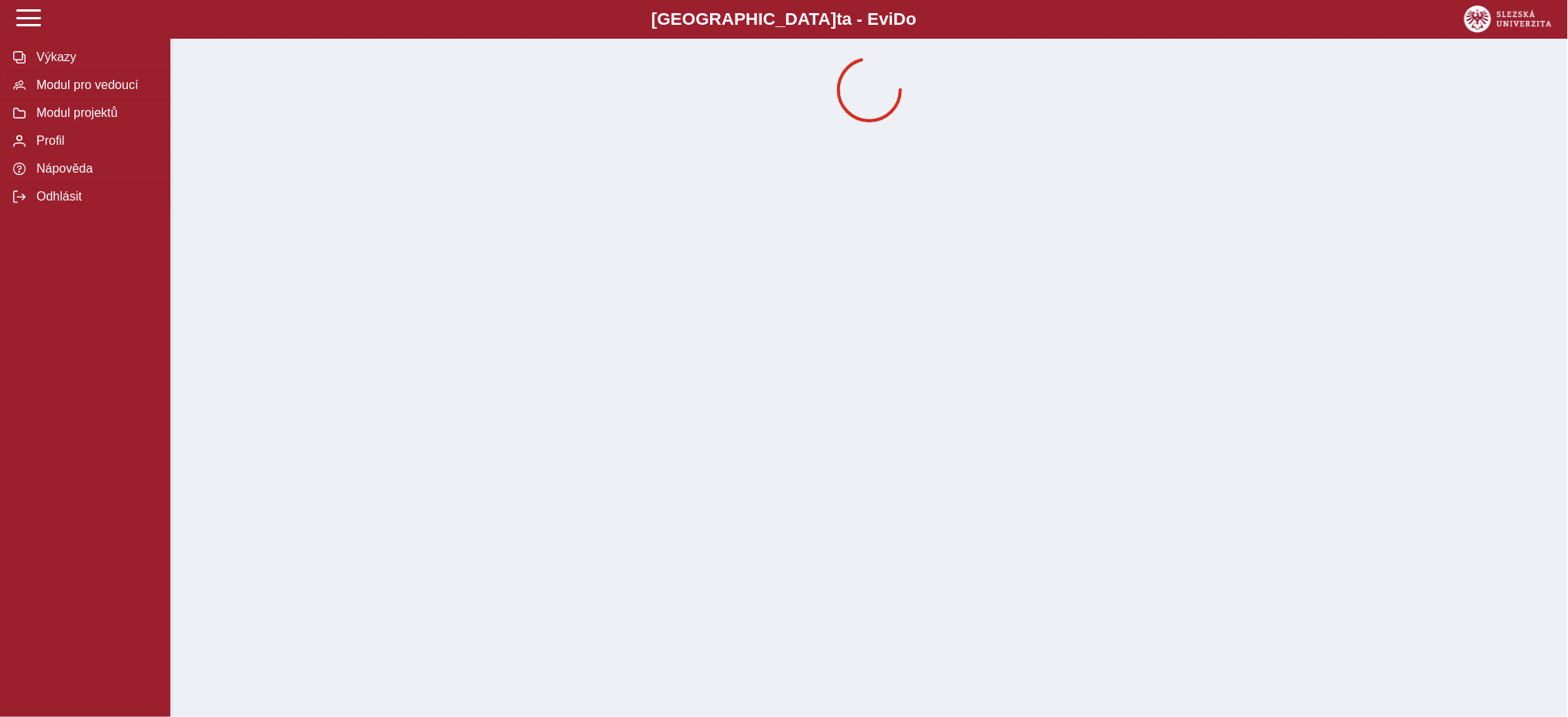
scroll to position [0, 0]
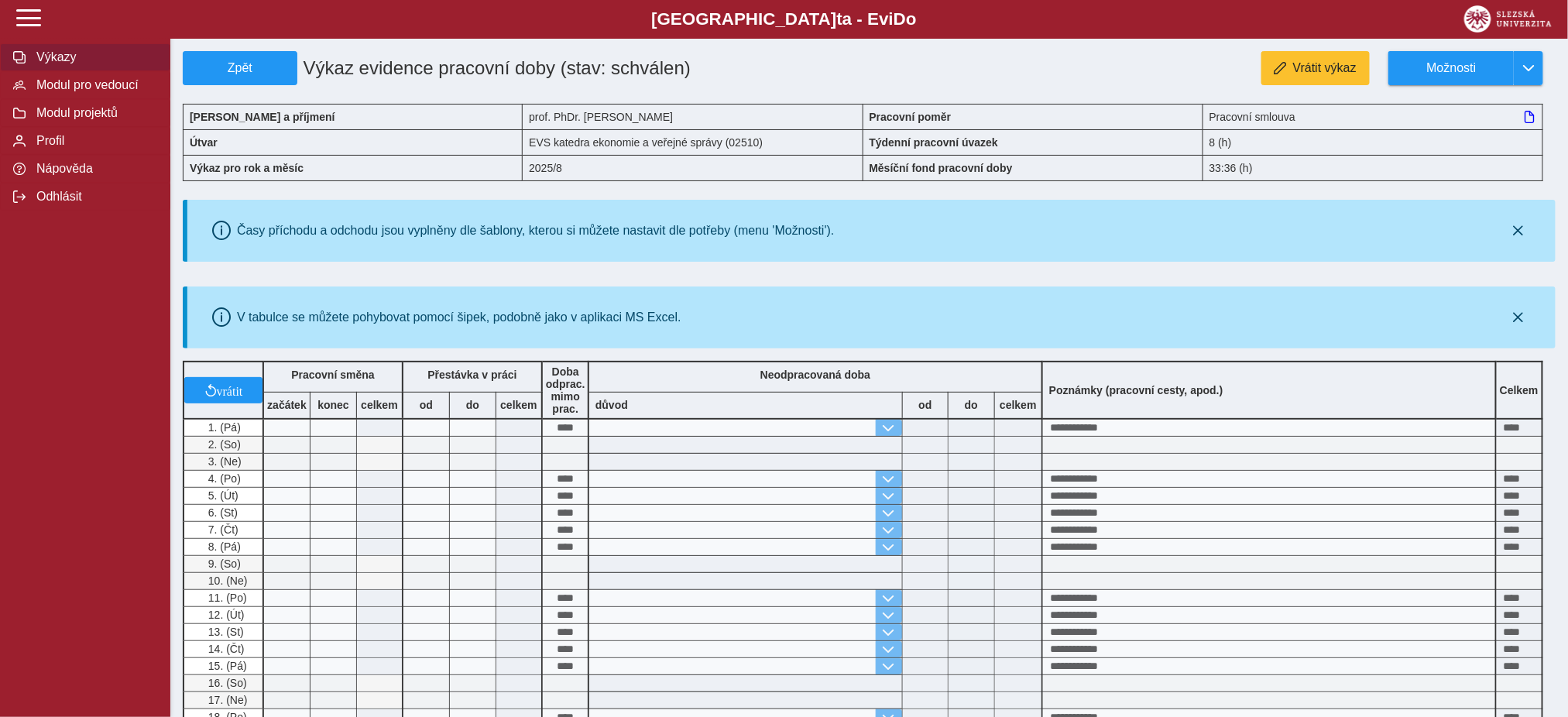
click at [56, 54] on span "Výkazy" at bounding box center [95, 57] width 125 height 14
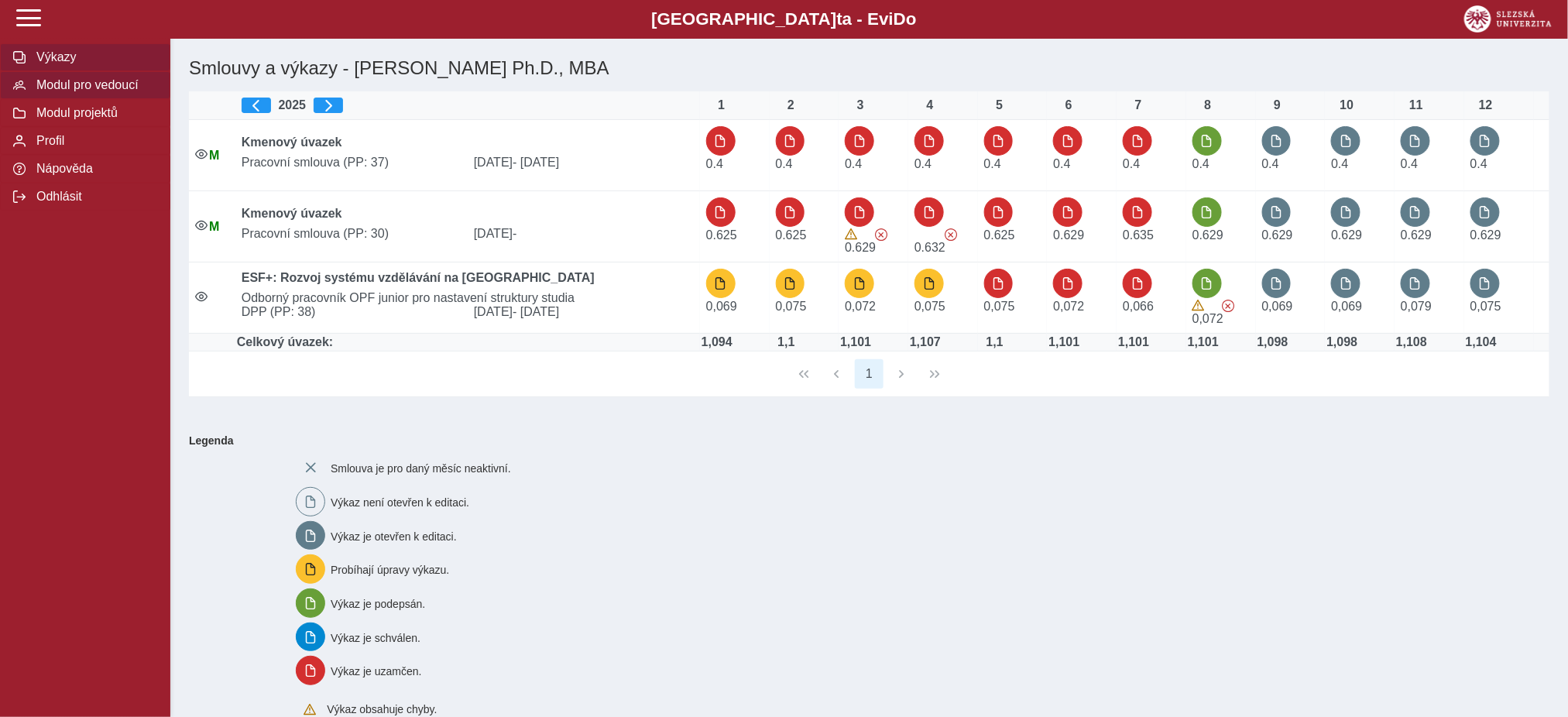
click at [57, 81] on span "Modul pro vedoucí" at bounding box center [95, 85] width 125 height 14
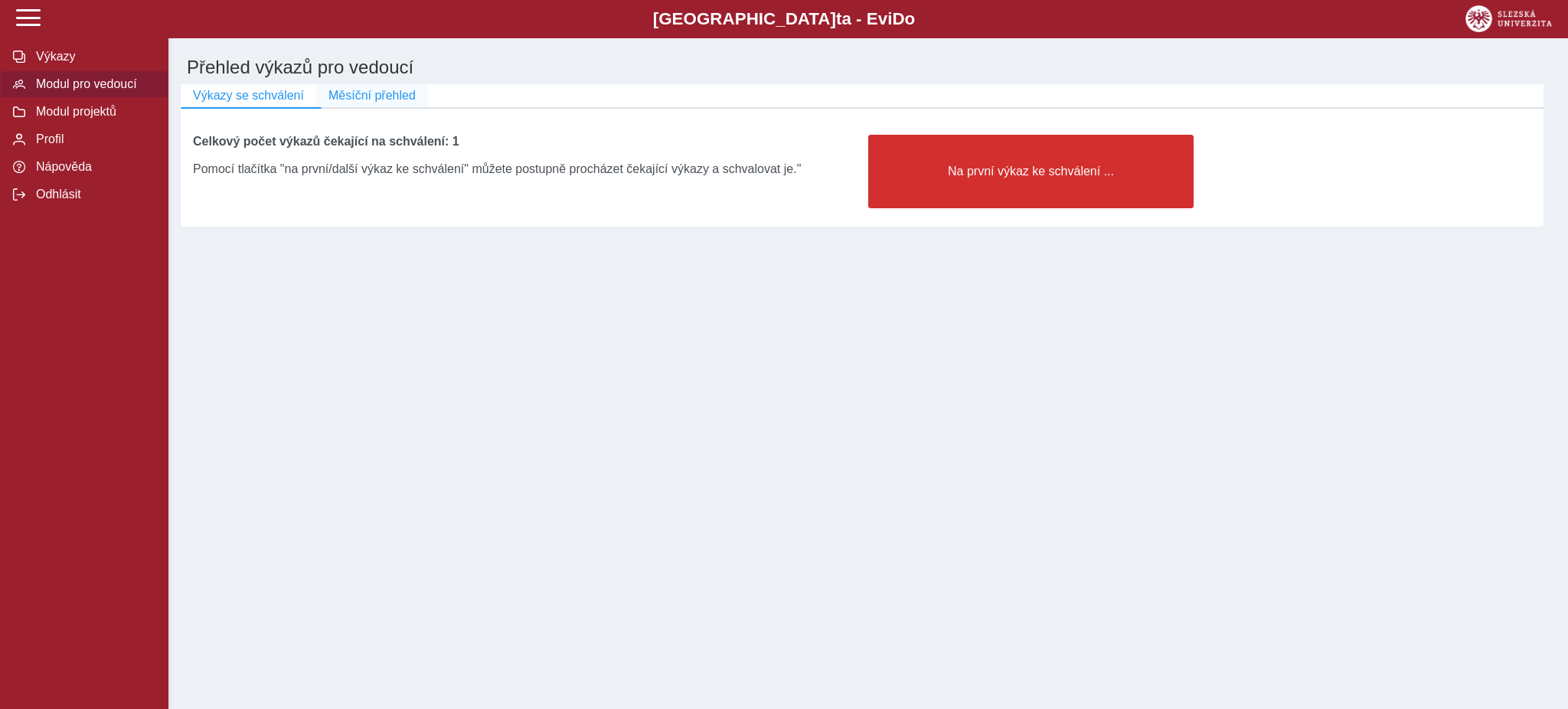
click at [380, 103] on span "Měsíční přehled" at bounding box center [372, 95] width 87 height 13
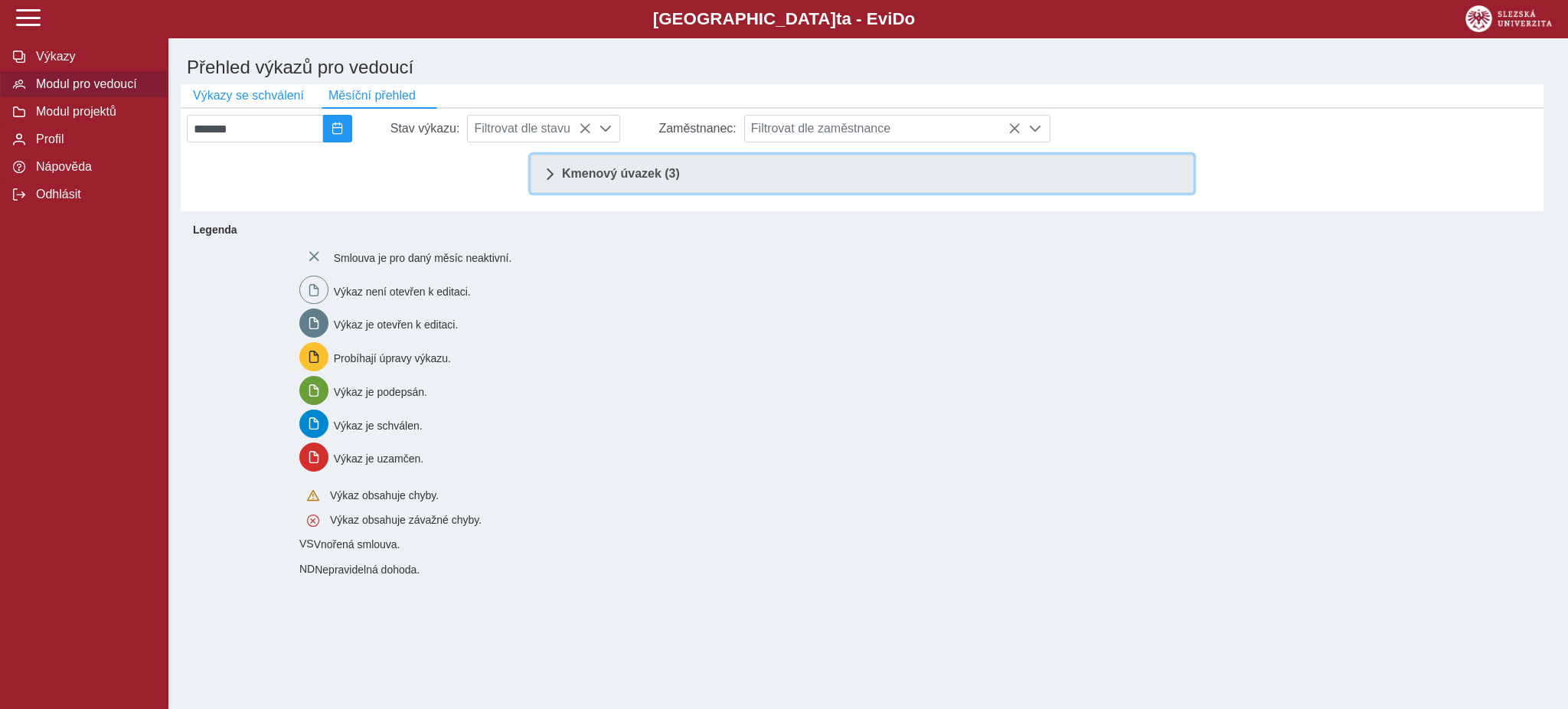
click at [621, 180] on span "Kmenový úvazek (3)" at bounding box center [621, 174] width 118 height 13
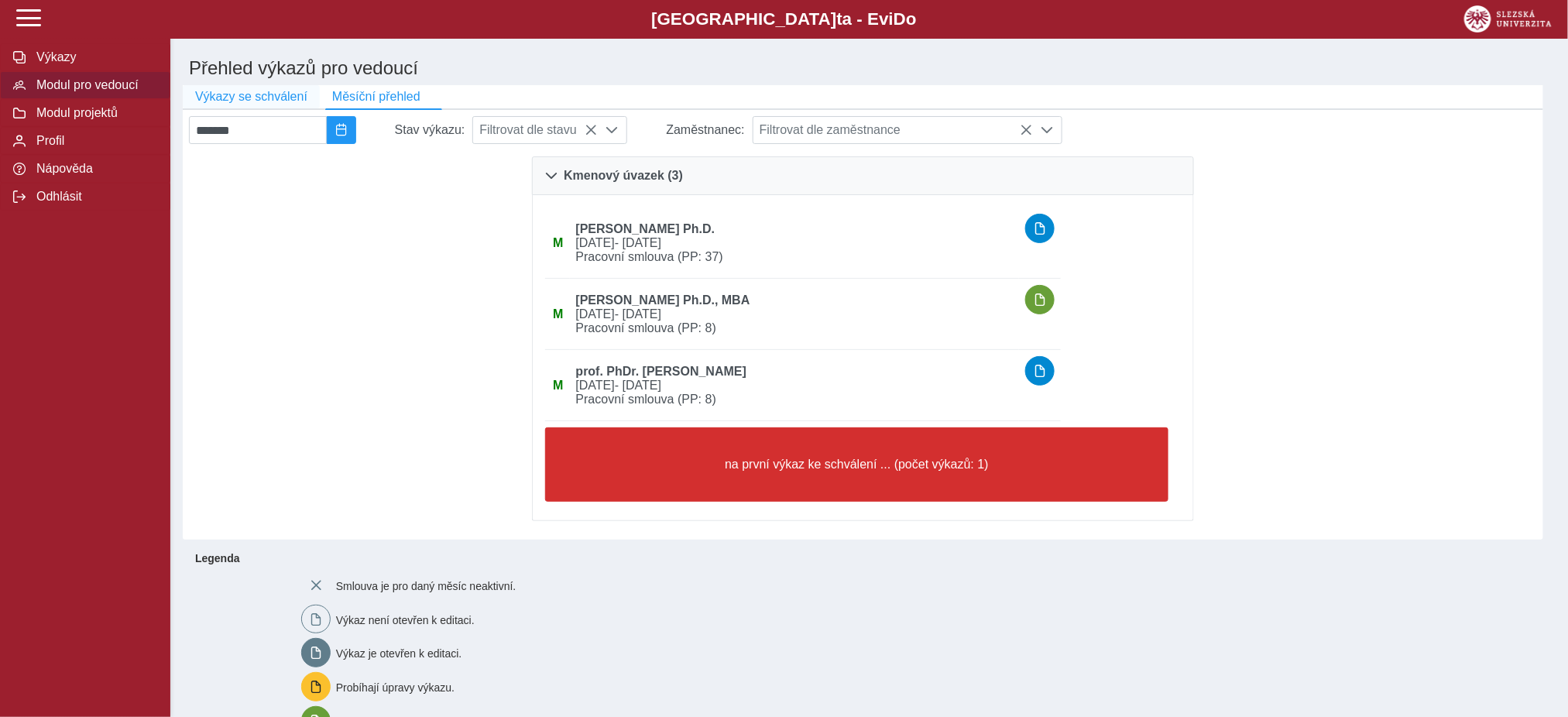
click at [225, 87] on button "Výkazy se schválení" at bounding box center [251, 96] width 137 height 23
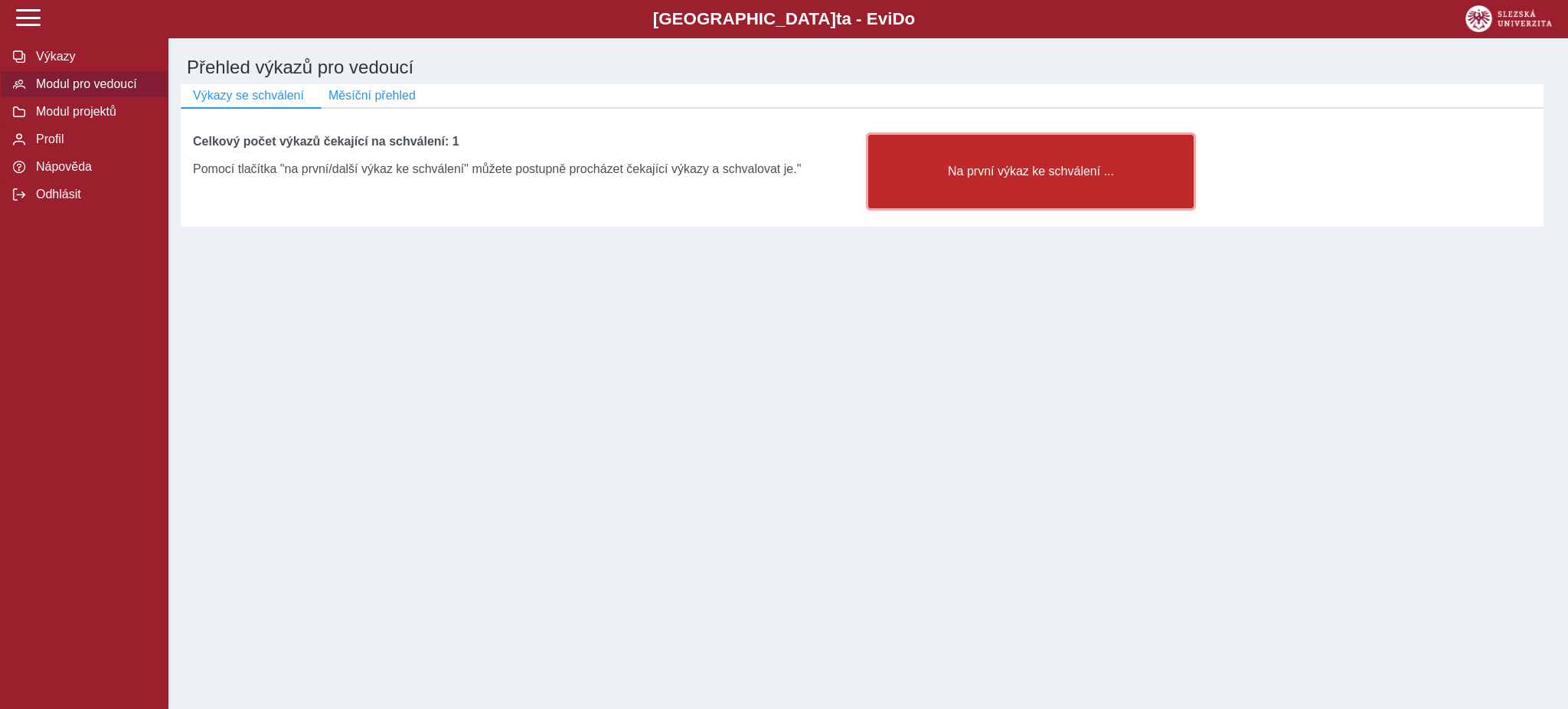
click at [1006, 178] on span "Na první výkaz ke schválení ..." at bounding box center [1031, 171] width 299 height 13
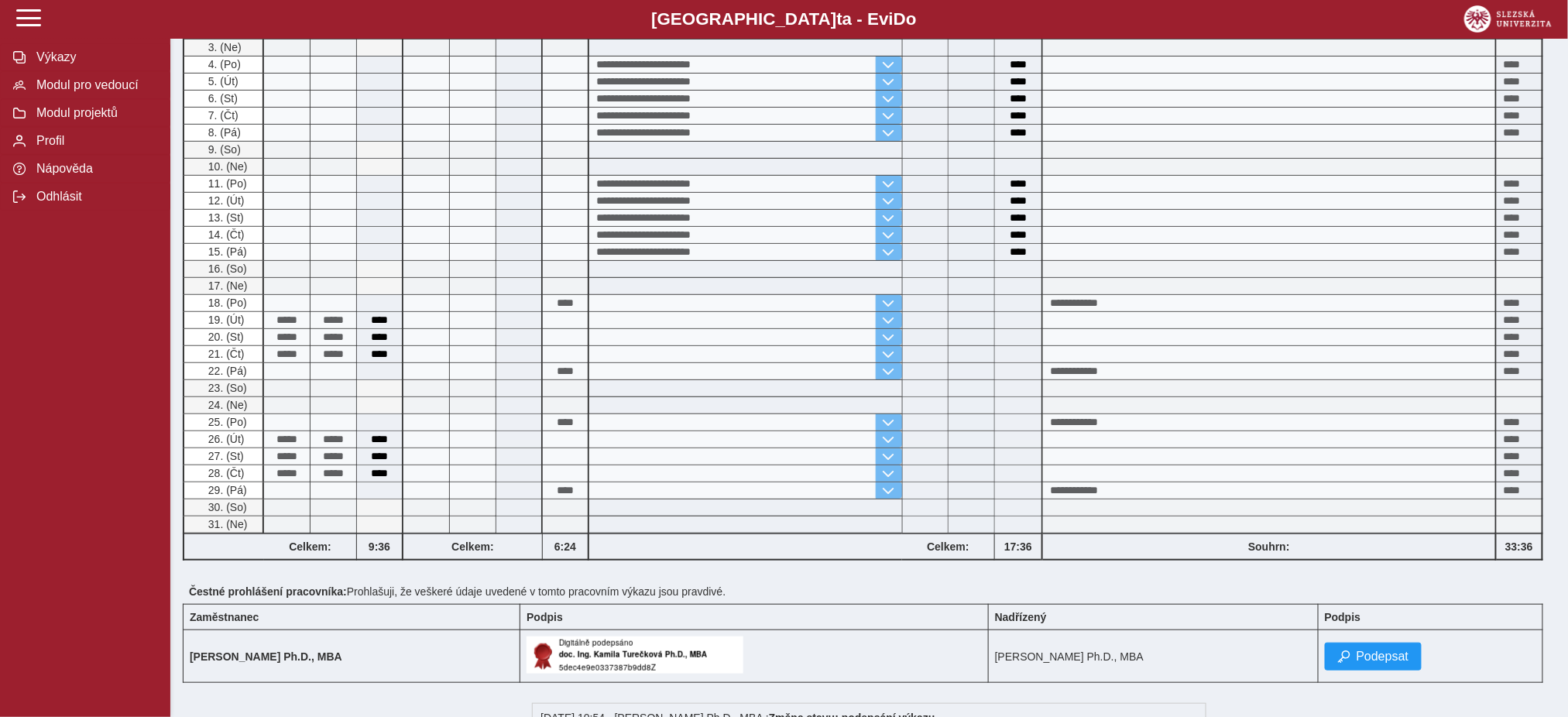
scroll to position [362, 0]
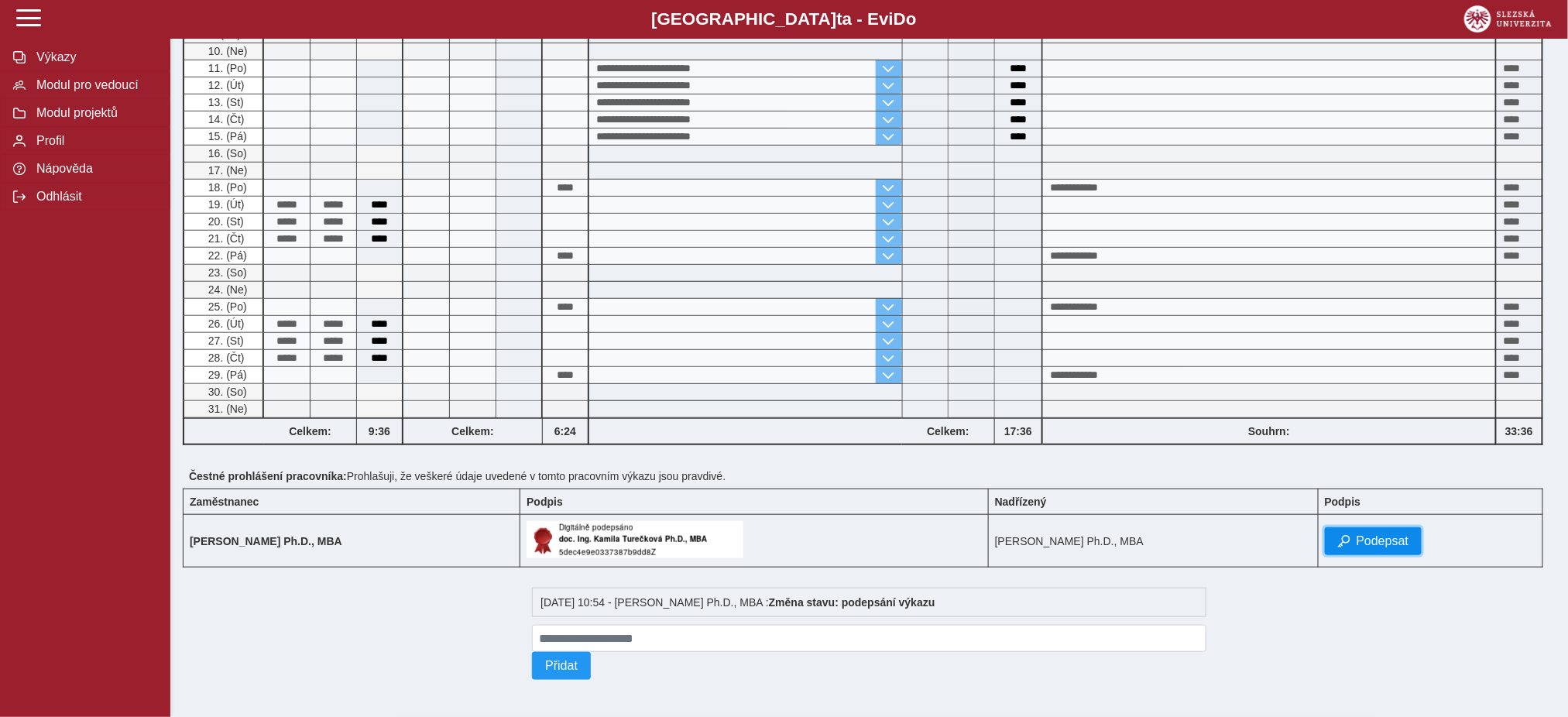
click at [1392, 543] on button "Podepsat" at bounding box center [1373, 541] width 97 height 28
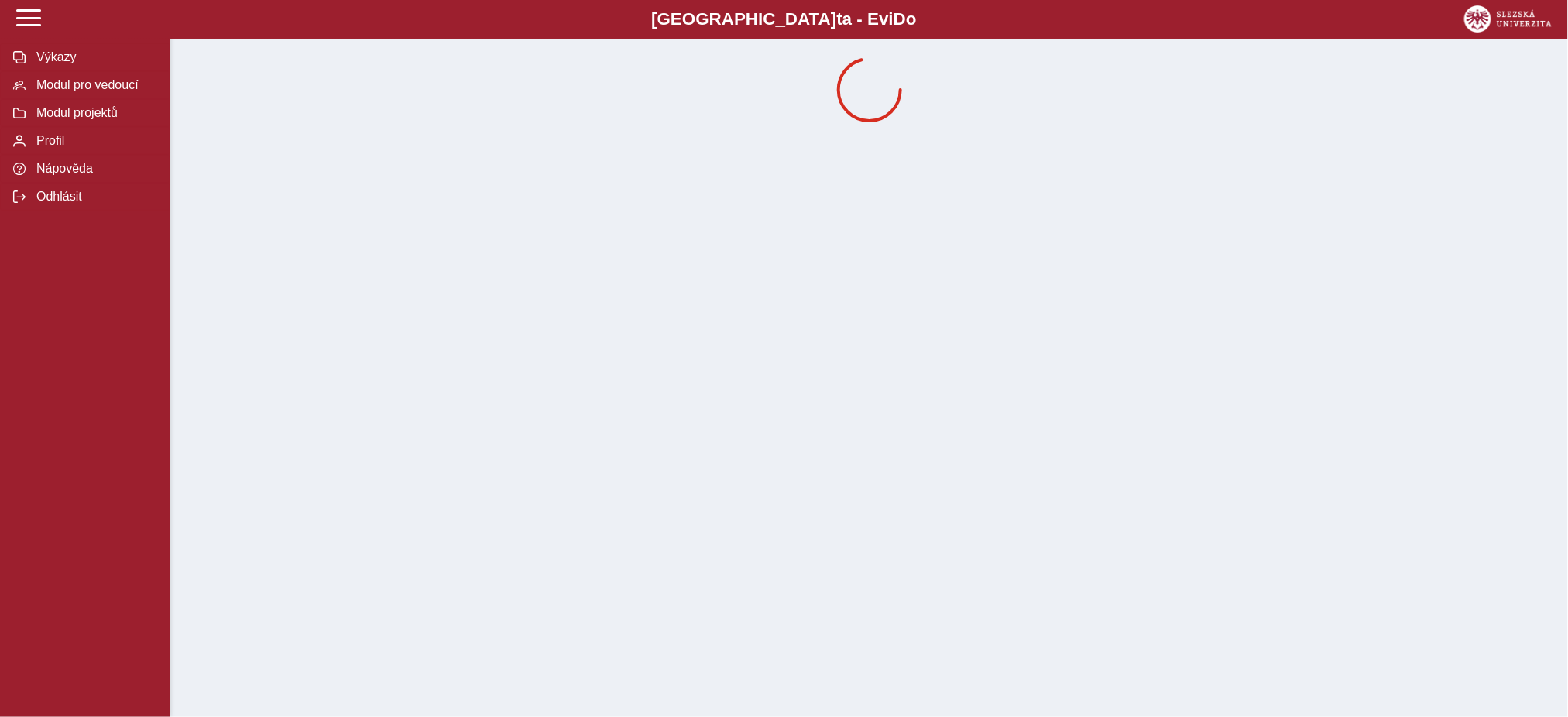
scroll to position [0, 0]
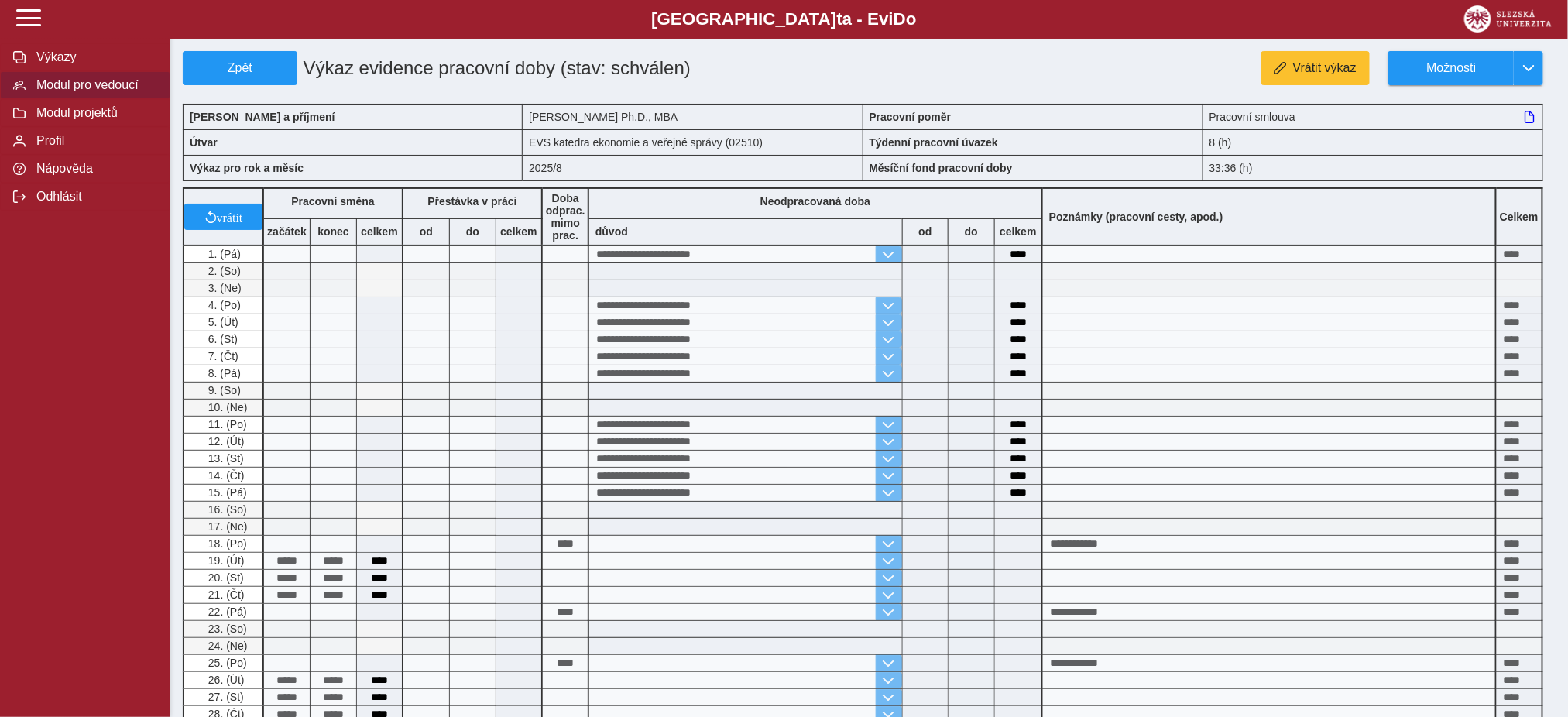
click at [53, 81] on span "Modul pro vedoucí" at bounding box center [95, 85] width 125 height 14
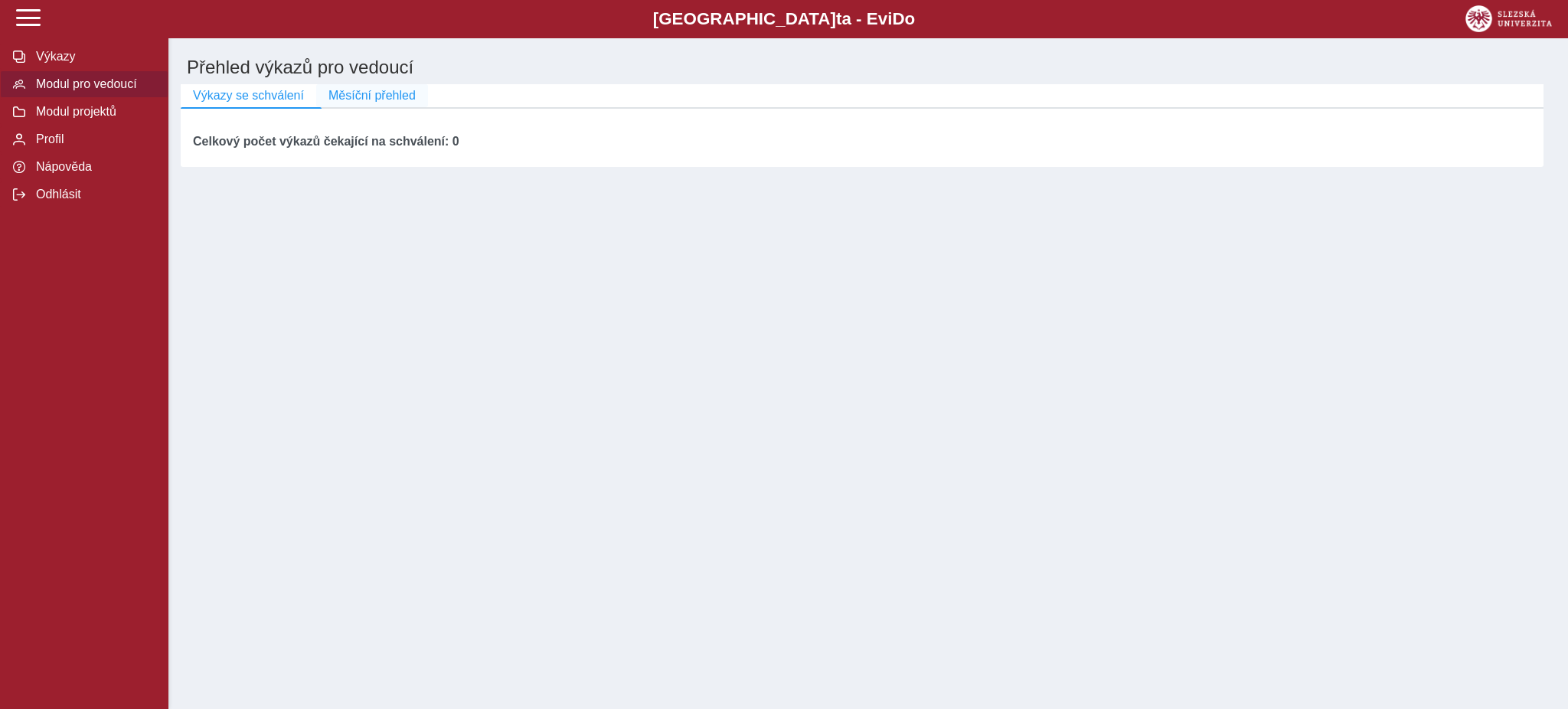
click at [360, 97] on span "Měsíční přehled" at bounding box center [372, 95] width 87 height 13
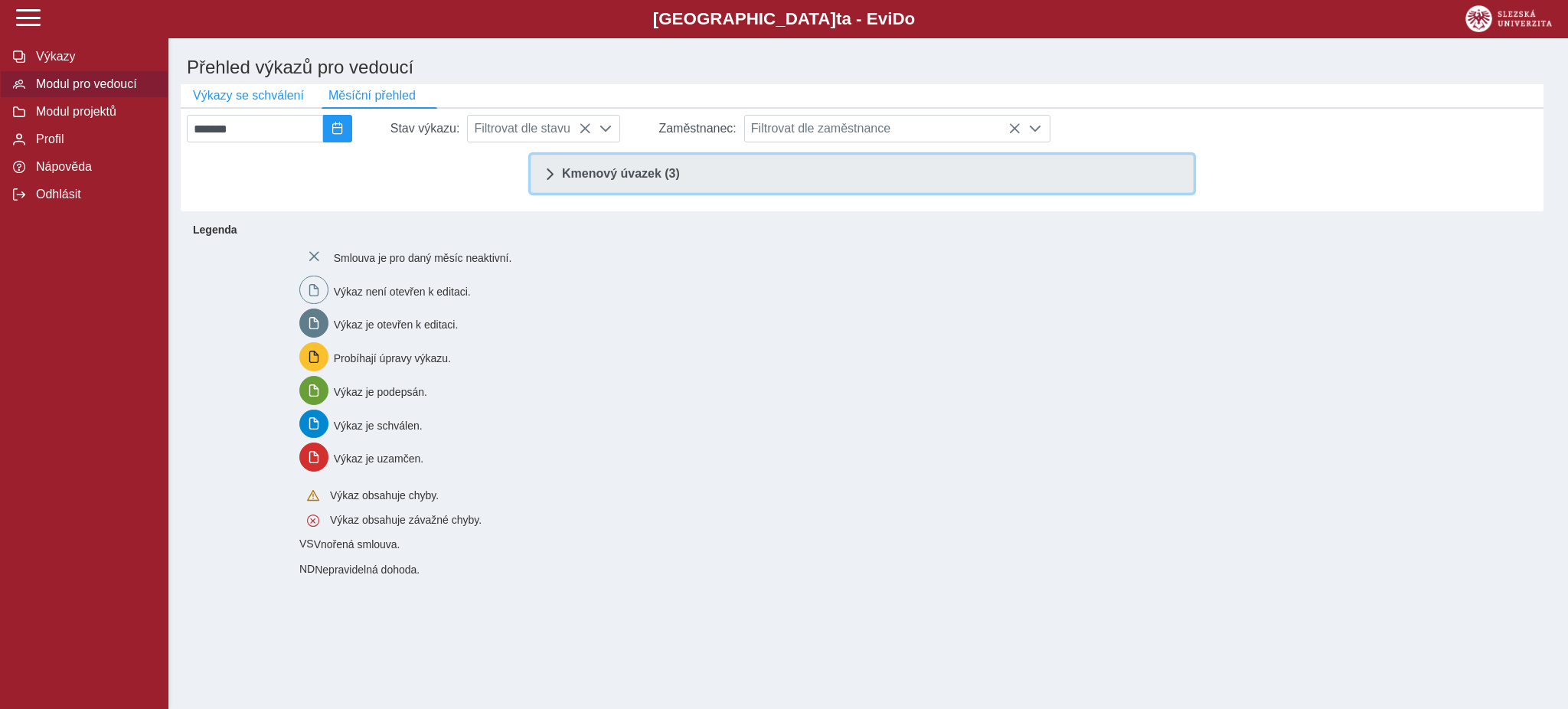
click at [603, 172] on span "Kmenový úvazek (3)" at bounding box center [621, 174] width 118 height 13
